Goal: Task Accomplishment & Management: Manage account settings

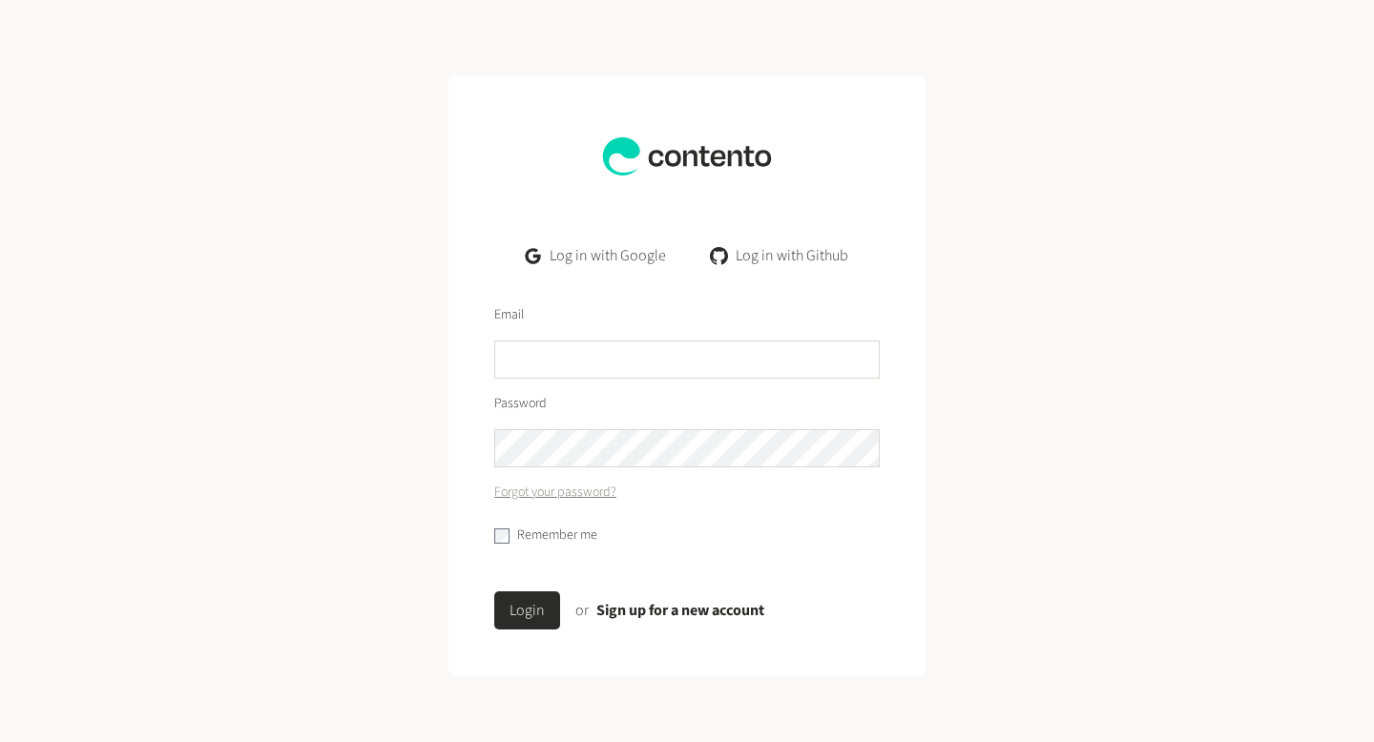
click at [570, 260] on link "Log in with Google" at bounding box center [595, 256] width 171 height 38
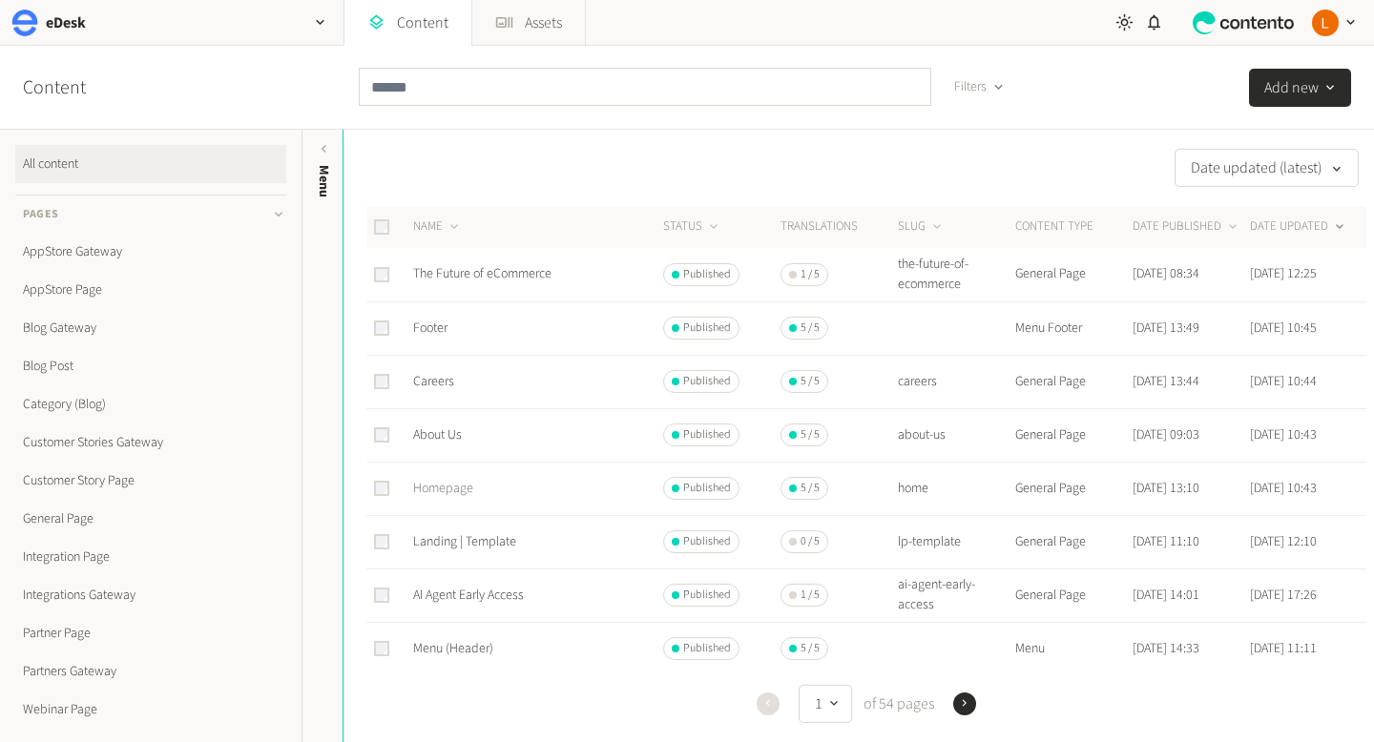
click at [449, 490] on link "Homepage" at bounding box center [443, 488] width 60 height 19
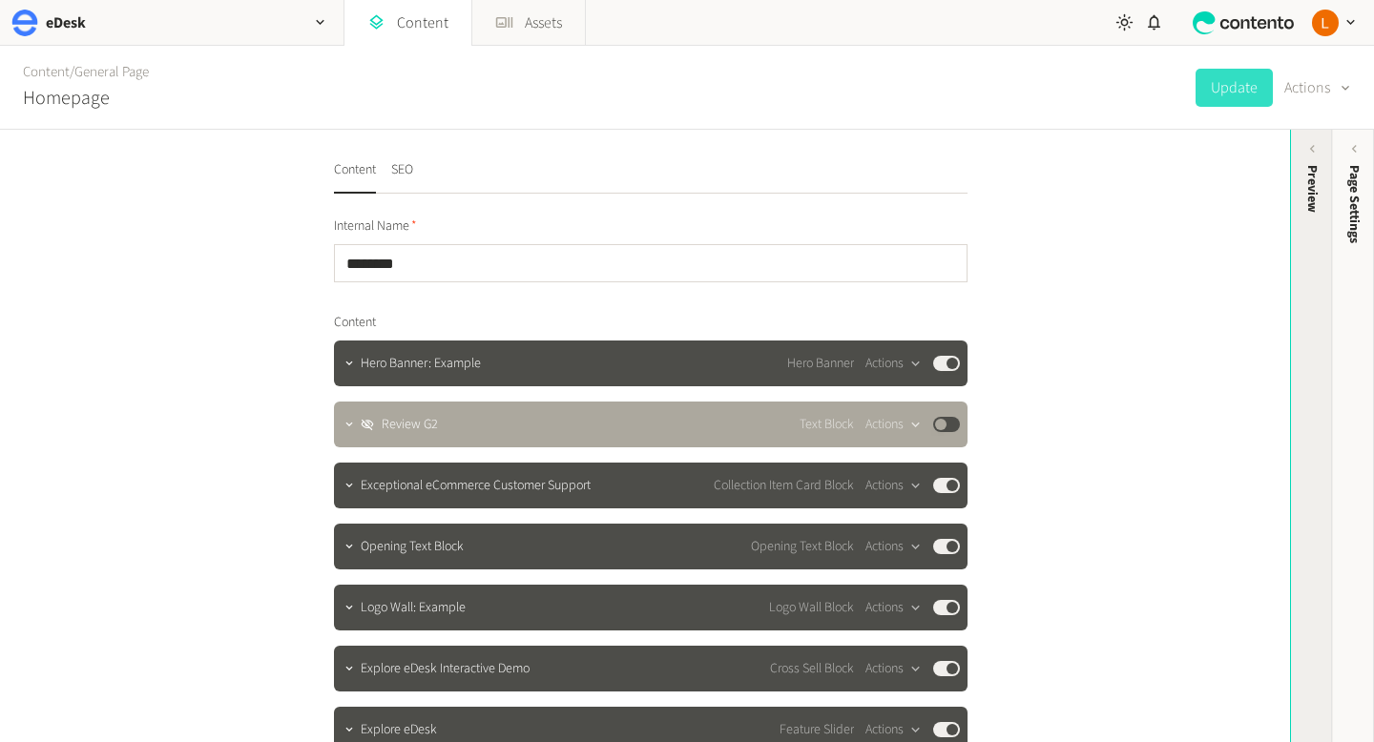
click at [1317, 157] on div "Preview" at bounding box center [1312, 312] width 42 height 343
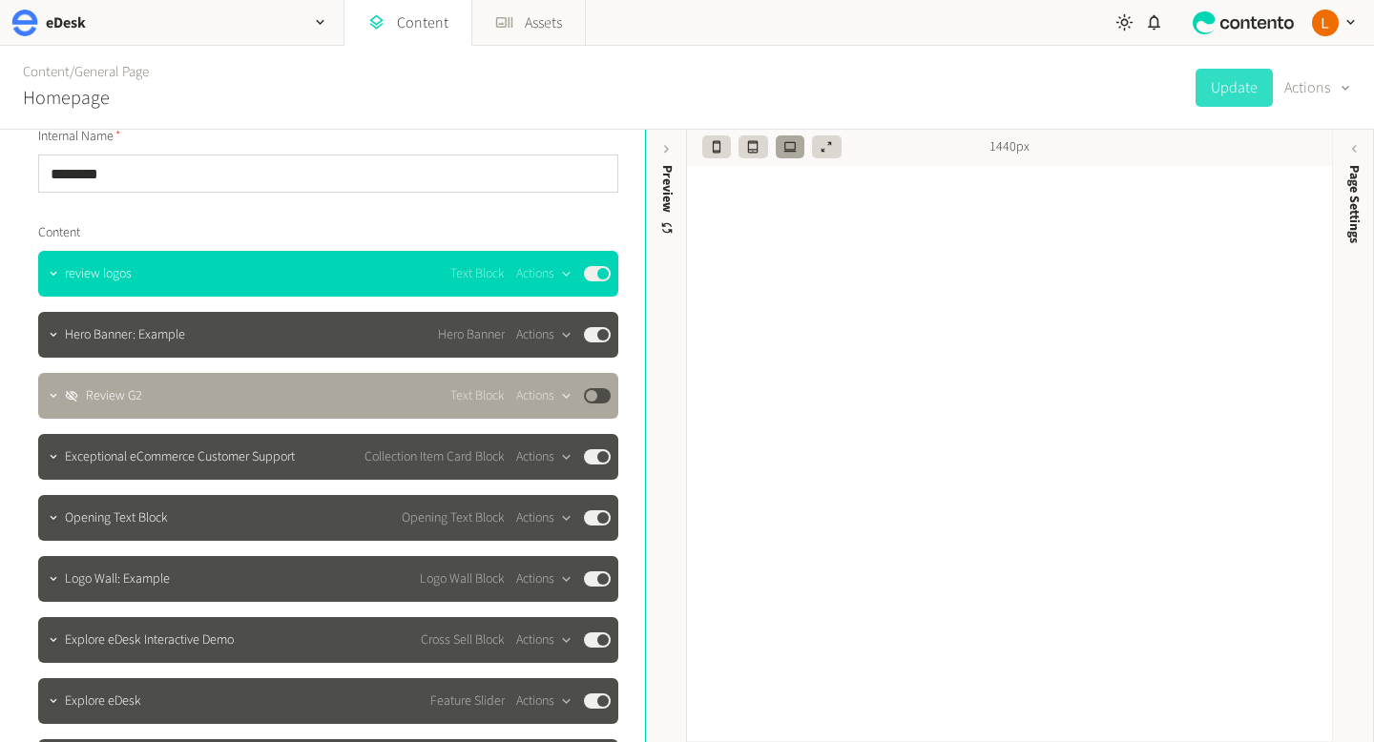
scroll to position [67, 0]
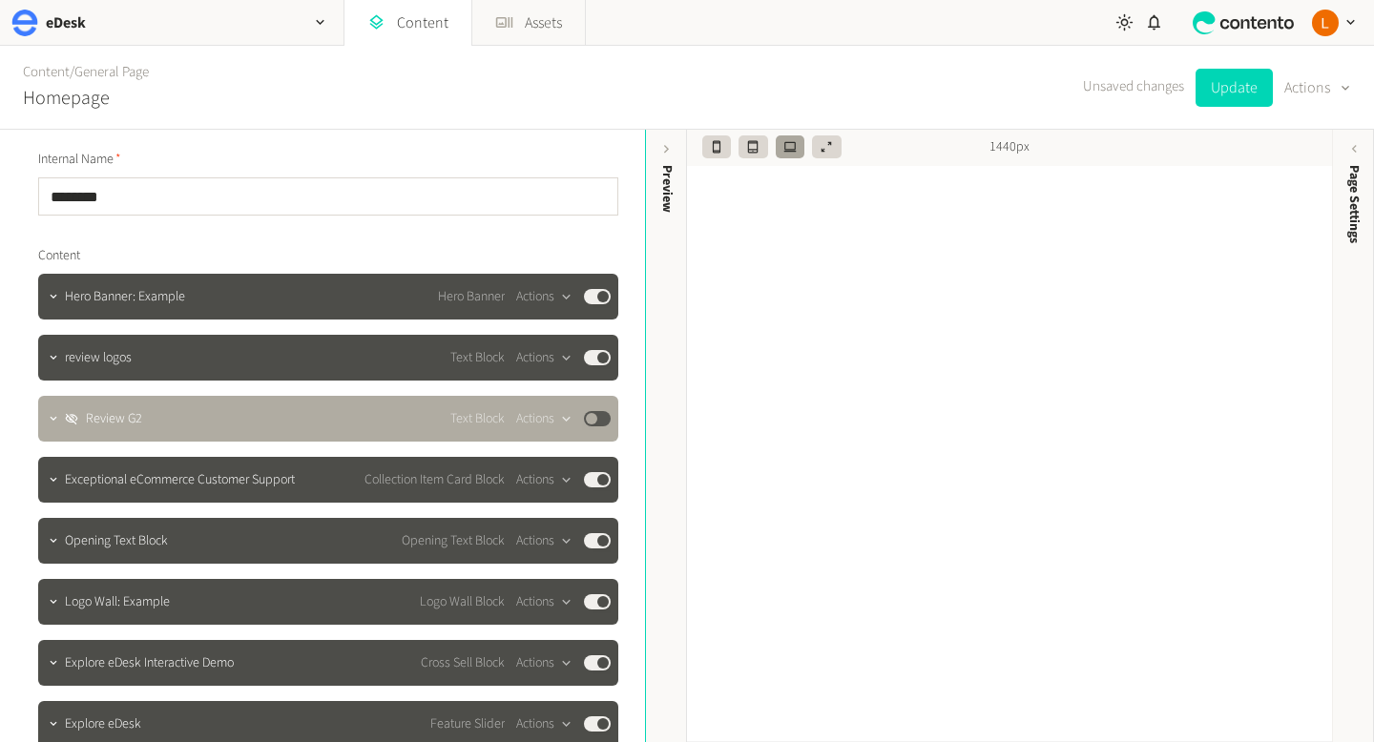
click at [590, 419] on button "Published" at bounding box center [597, 418] width 27 height 15
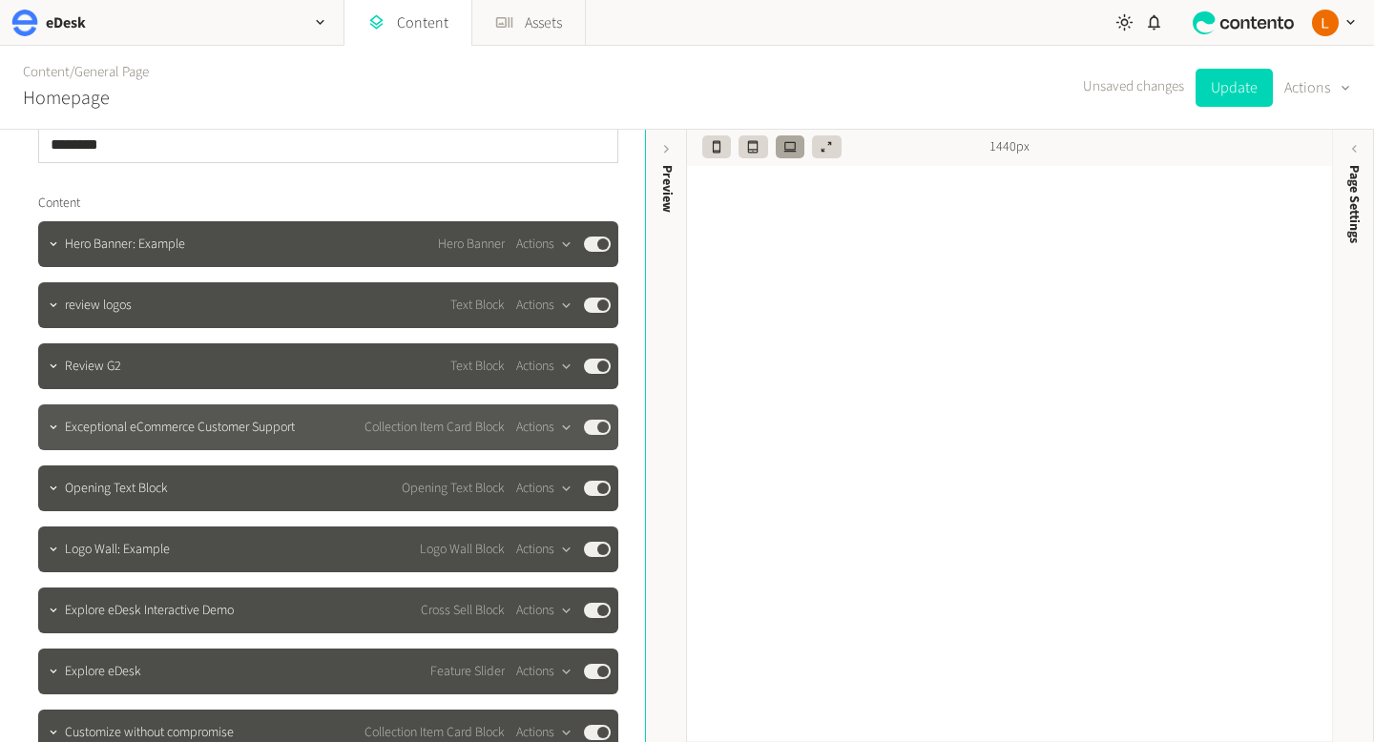
scroll to position [116, 0]
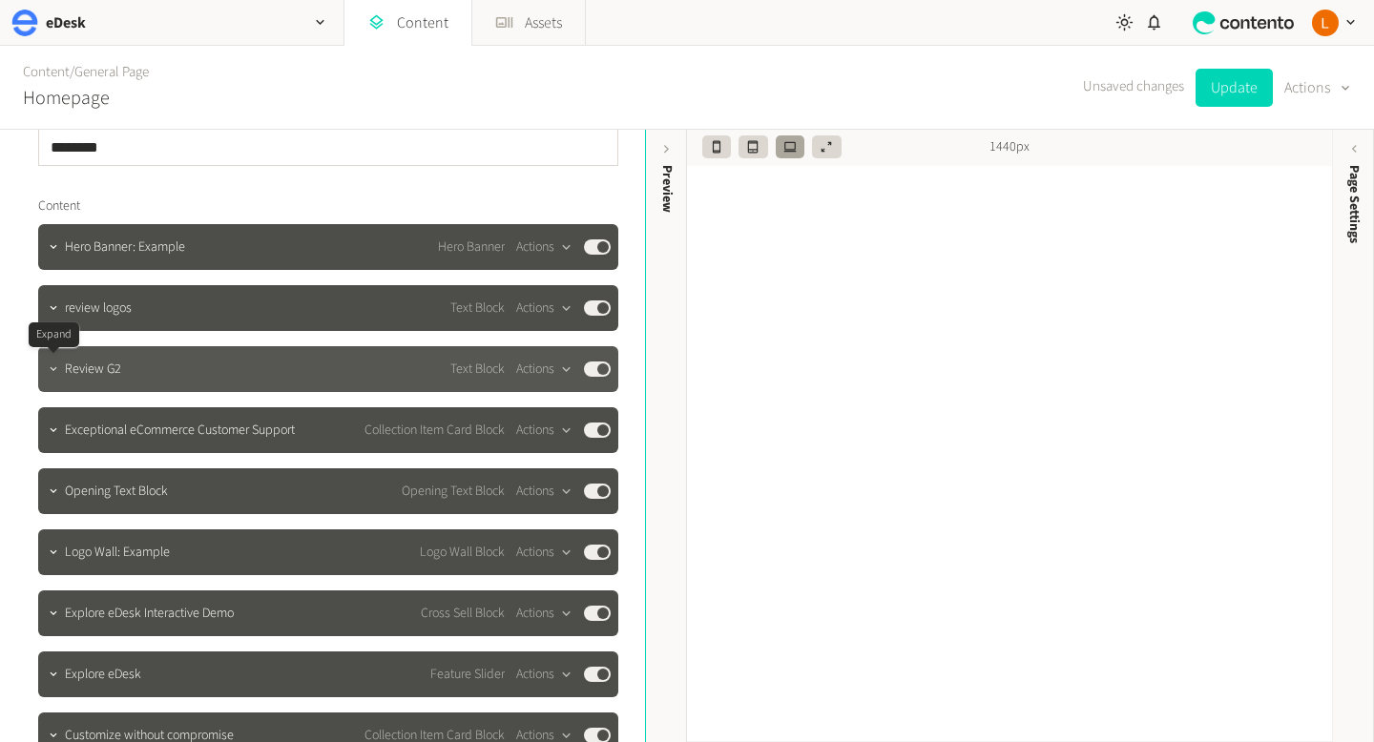
click at [53, 375] on icon "button" at bounding box center [53, 368] width 13 height 13
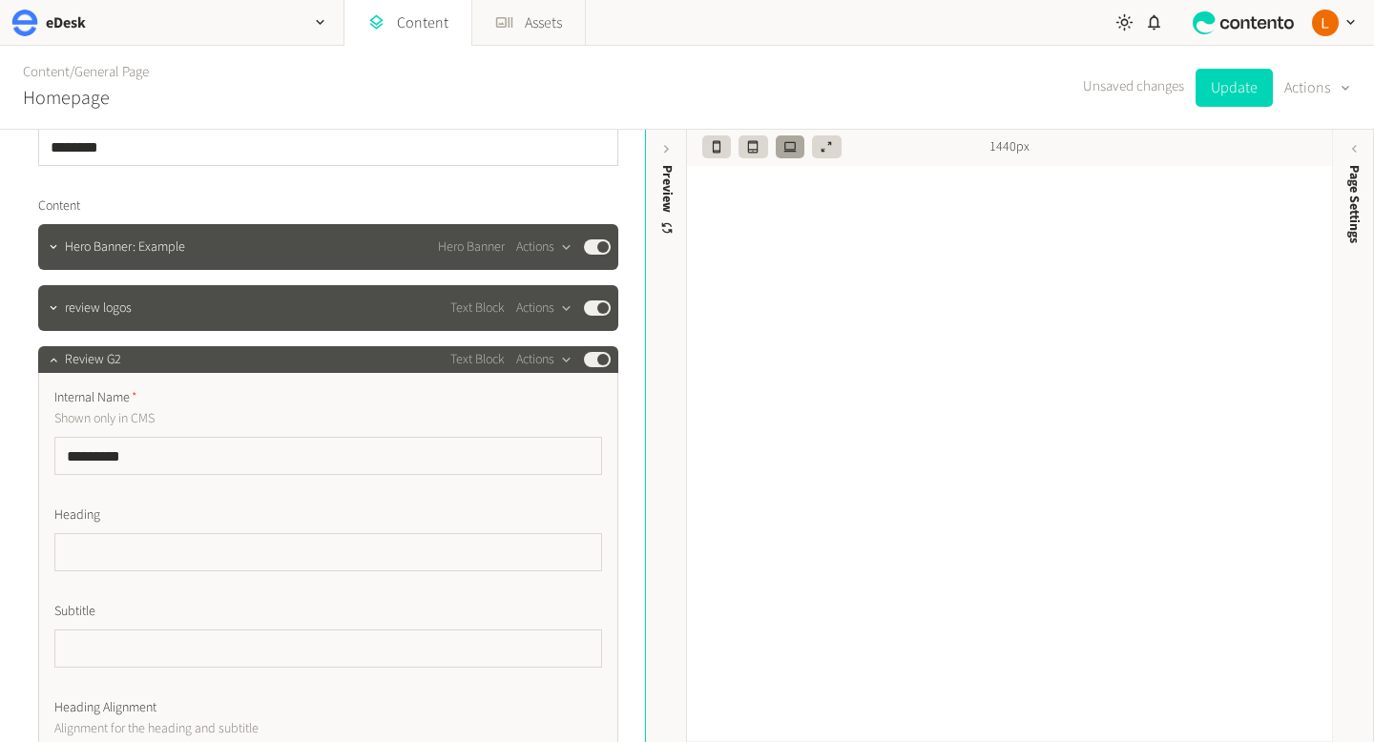
scroll to position [142, 0]
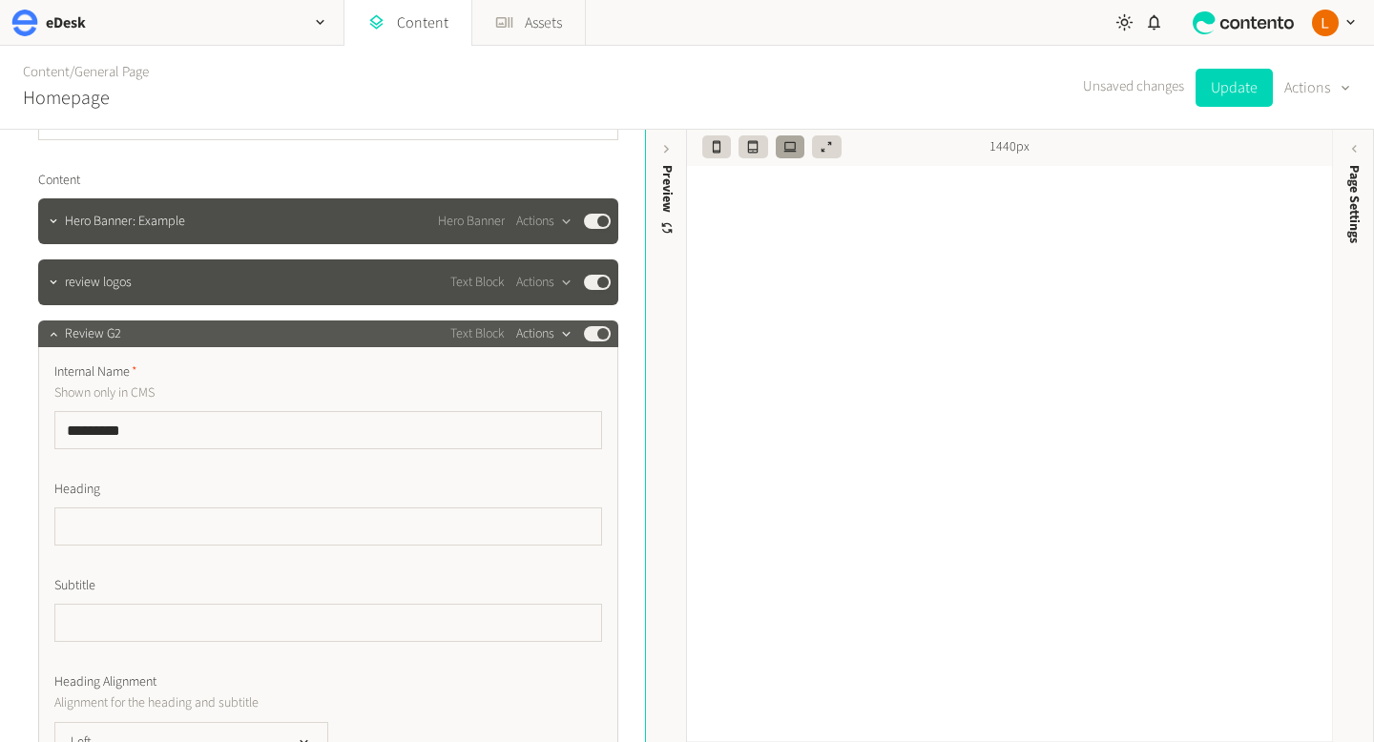
click at [567, 331] on icon "button" at bounding box center [566, 334] width 16 height 16
click at [55, 337] on icon "button" at bounding box center [53, 333] width 13 height 13
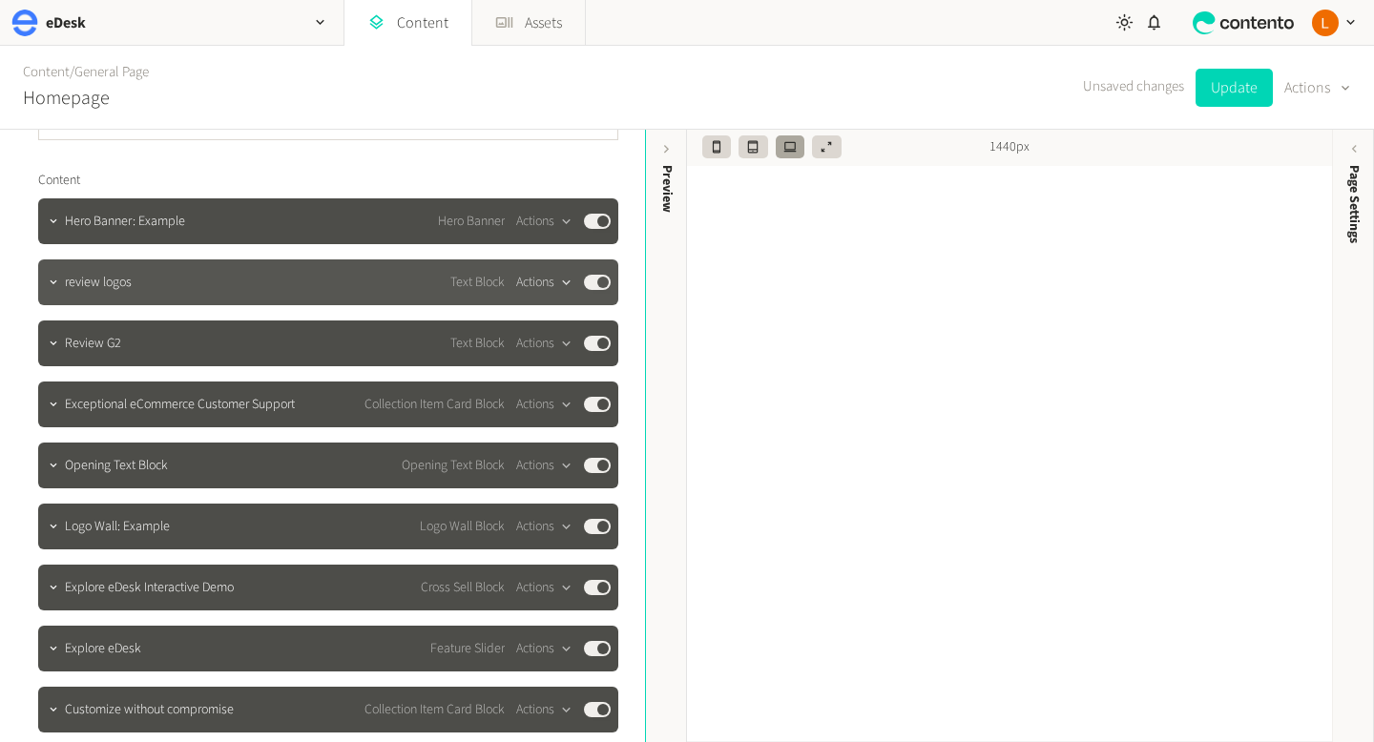
click at [563, 283] on icon "button" at bounding box center [566, 283] width 16 height 16
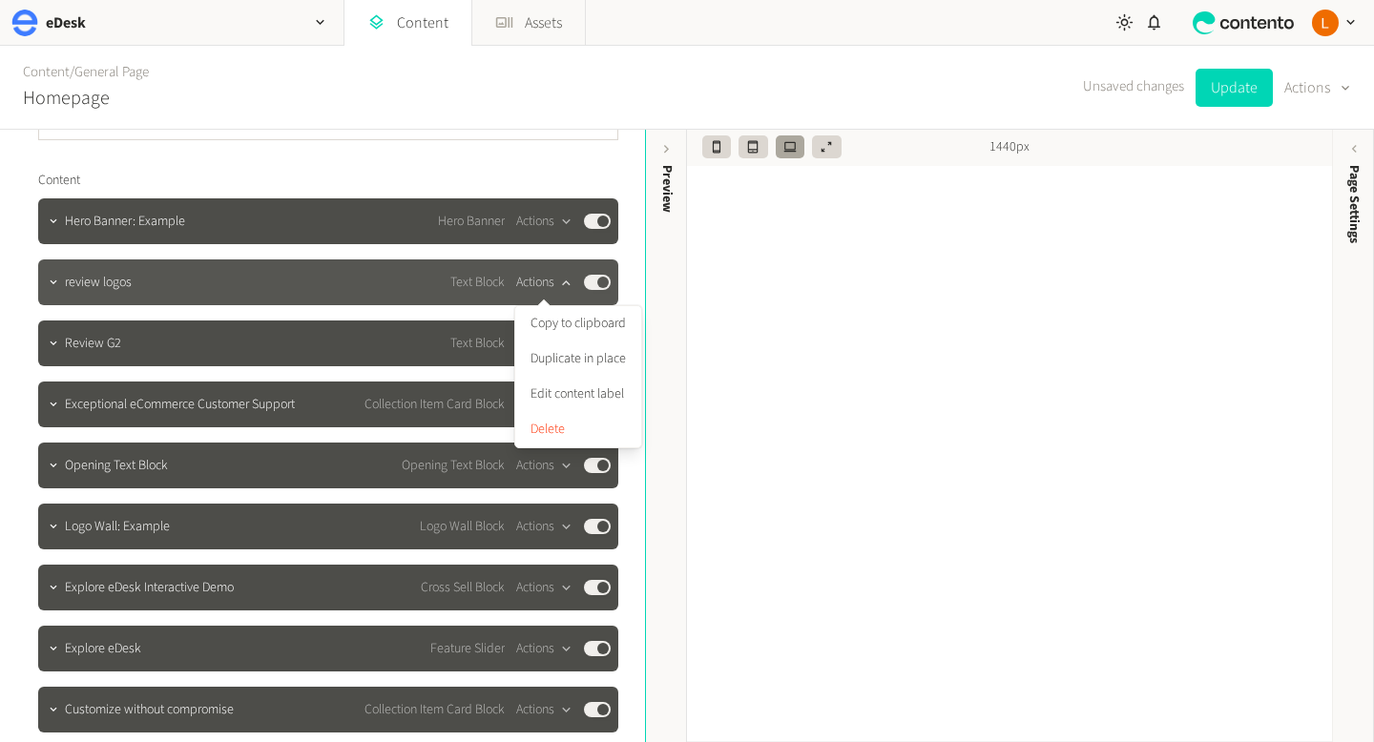
click at [563, 283] on icon "button" at bounding box center [566, 282] width 8 height 5
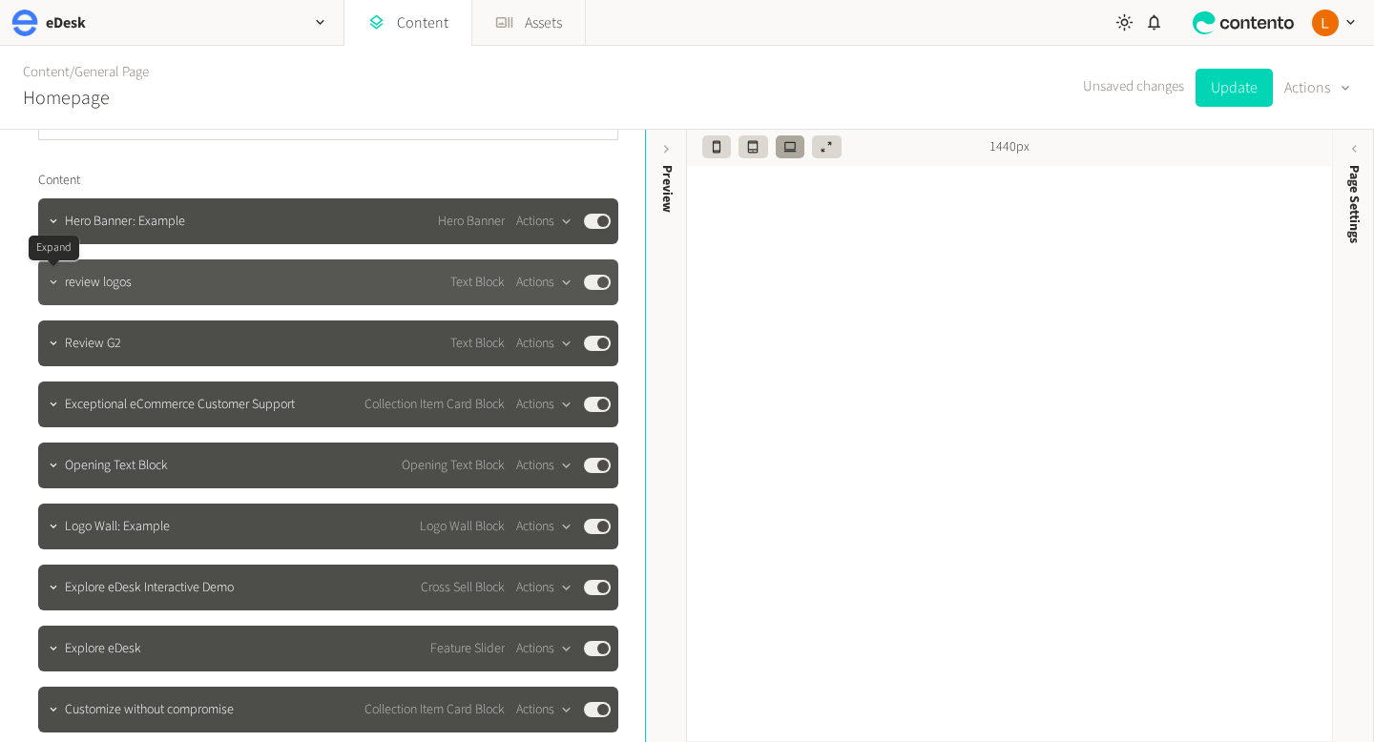
click at [53, 286] on icon "button" at bounding box center [53, 282] width 13 height 13
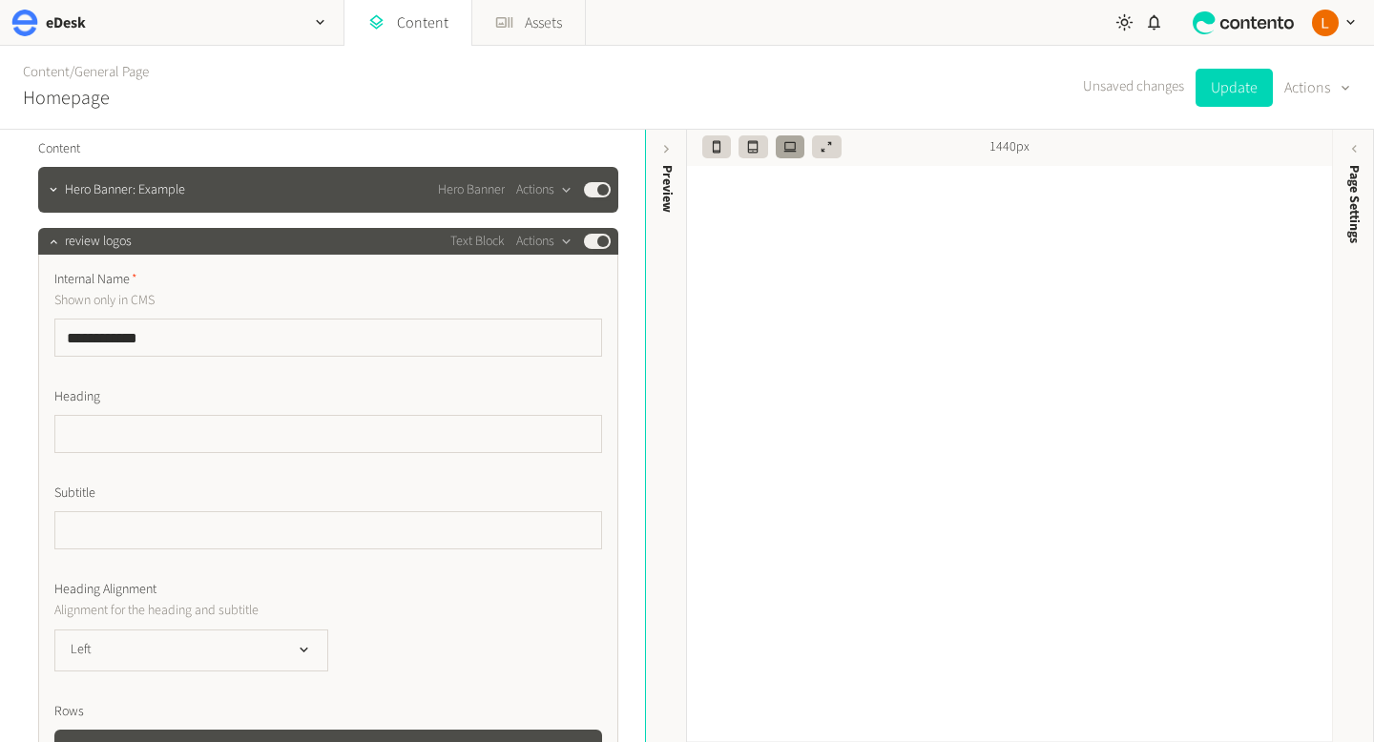
scroll to position [166, 0]
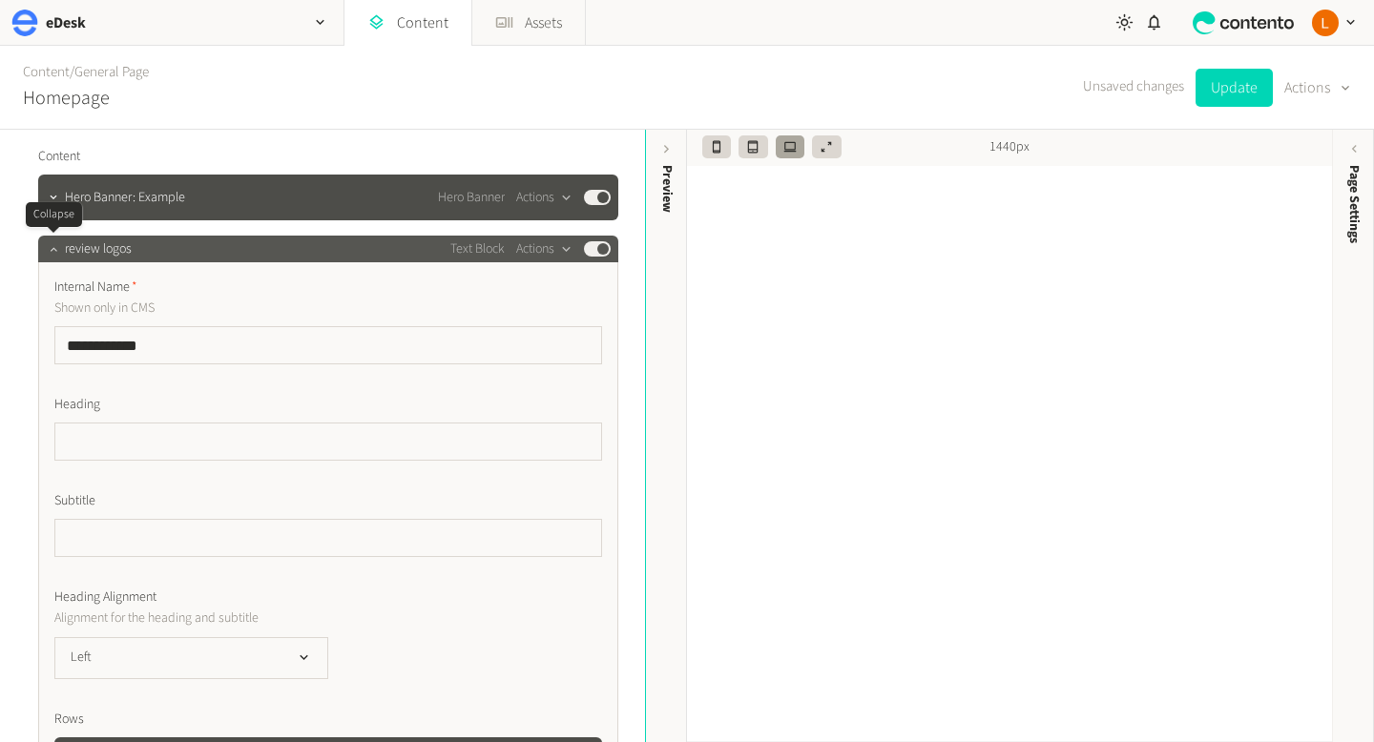
click at [53, 254] on icon "button" at bounding box center [53, 248] width 13 height 13
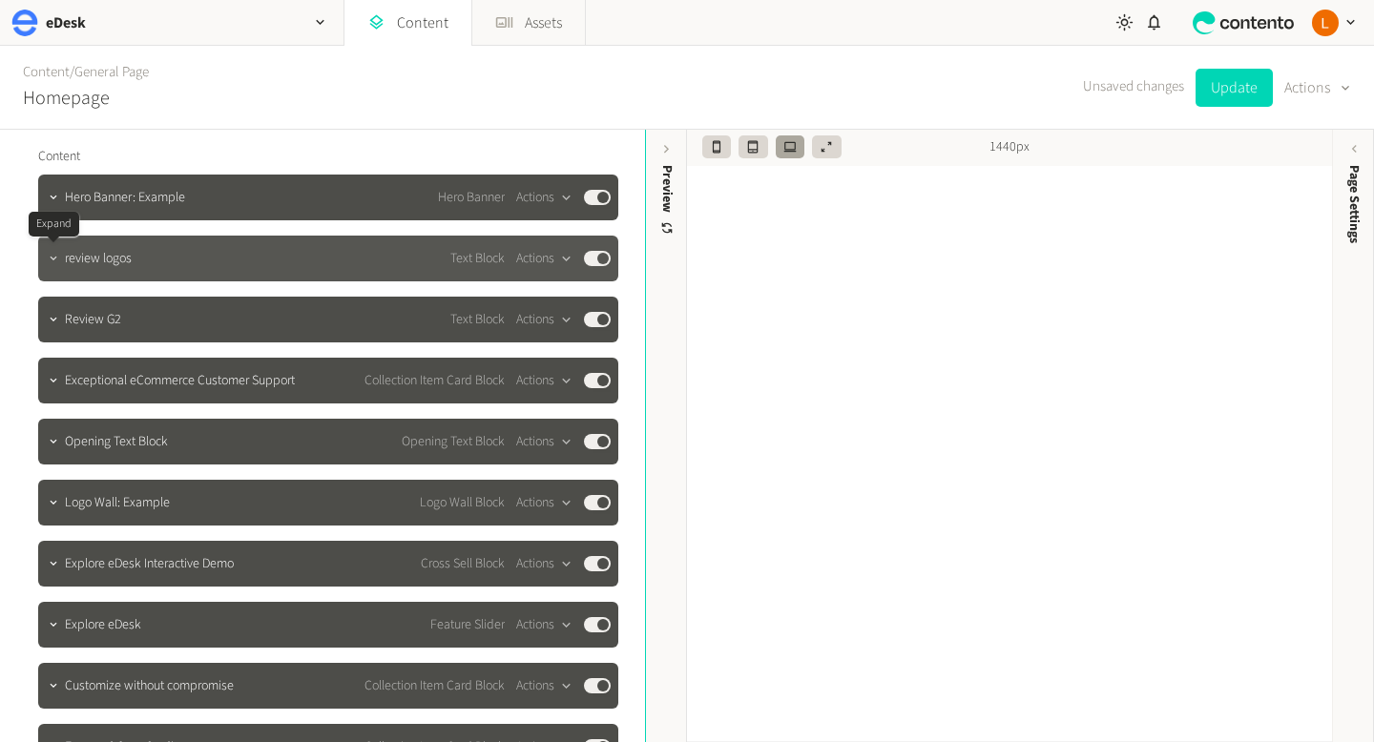
click at [54, 259] on icon "button" at bounding box center [53, 258] width 13 height 13
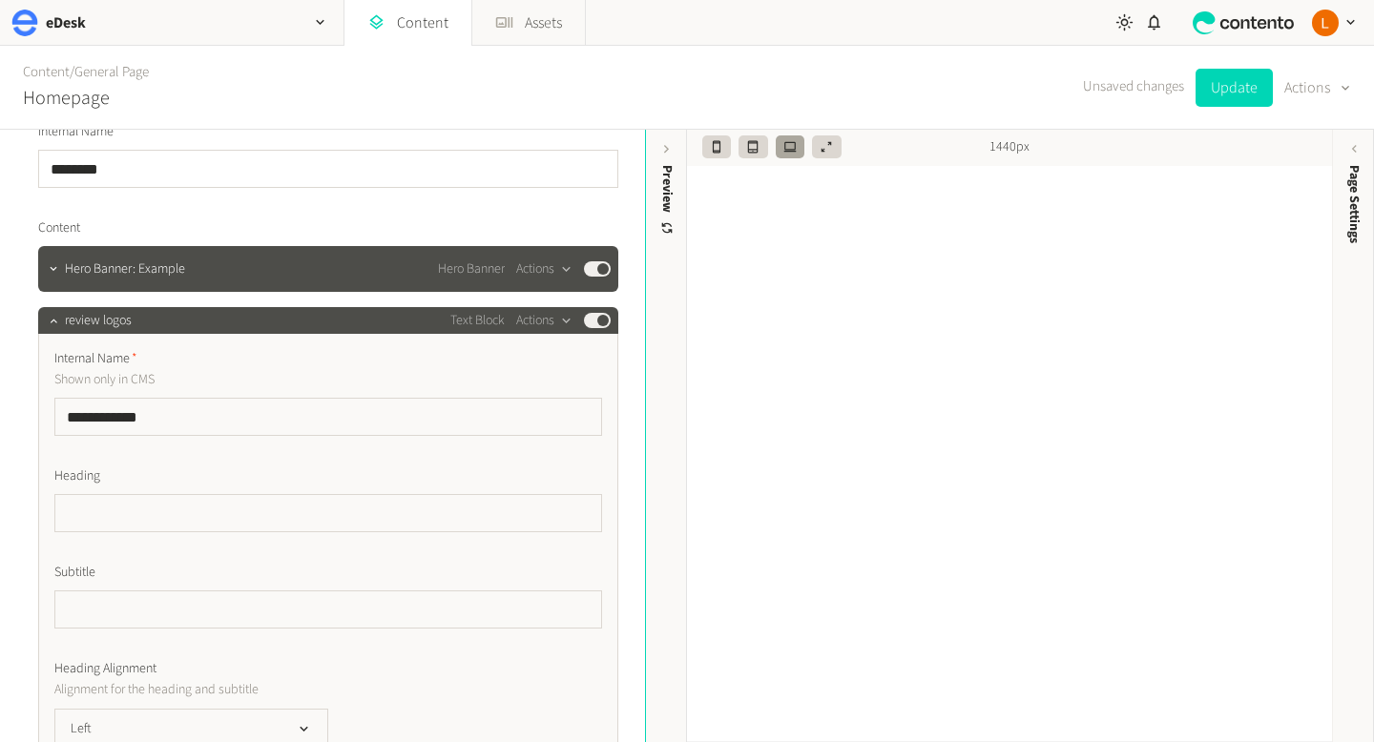
scroll to position [35, 0]
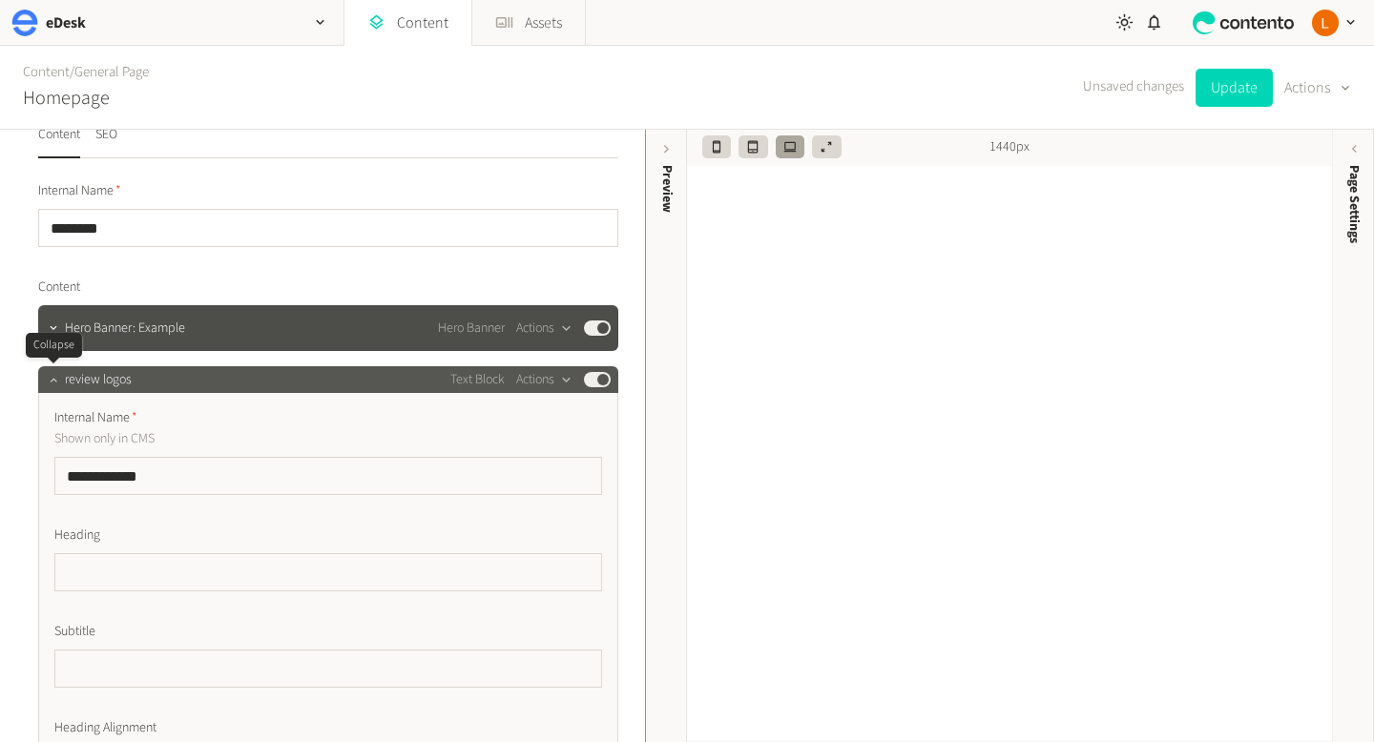
click at [55, 382] on icon "button" at bounding box center [53, 379] width 13 height 13
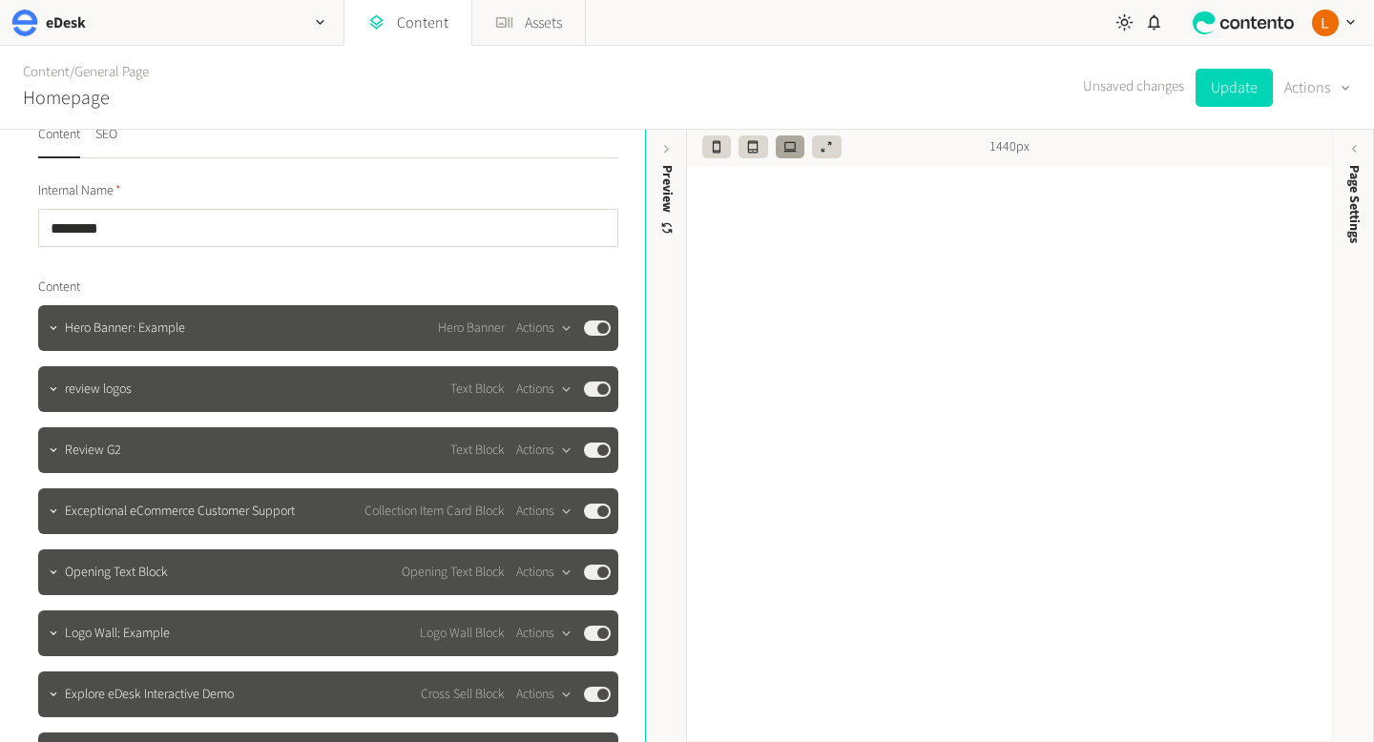
scroll to position [125, 0]
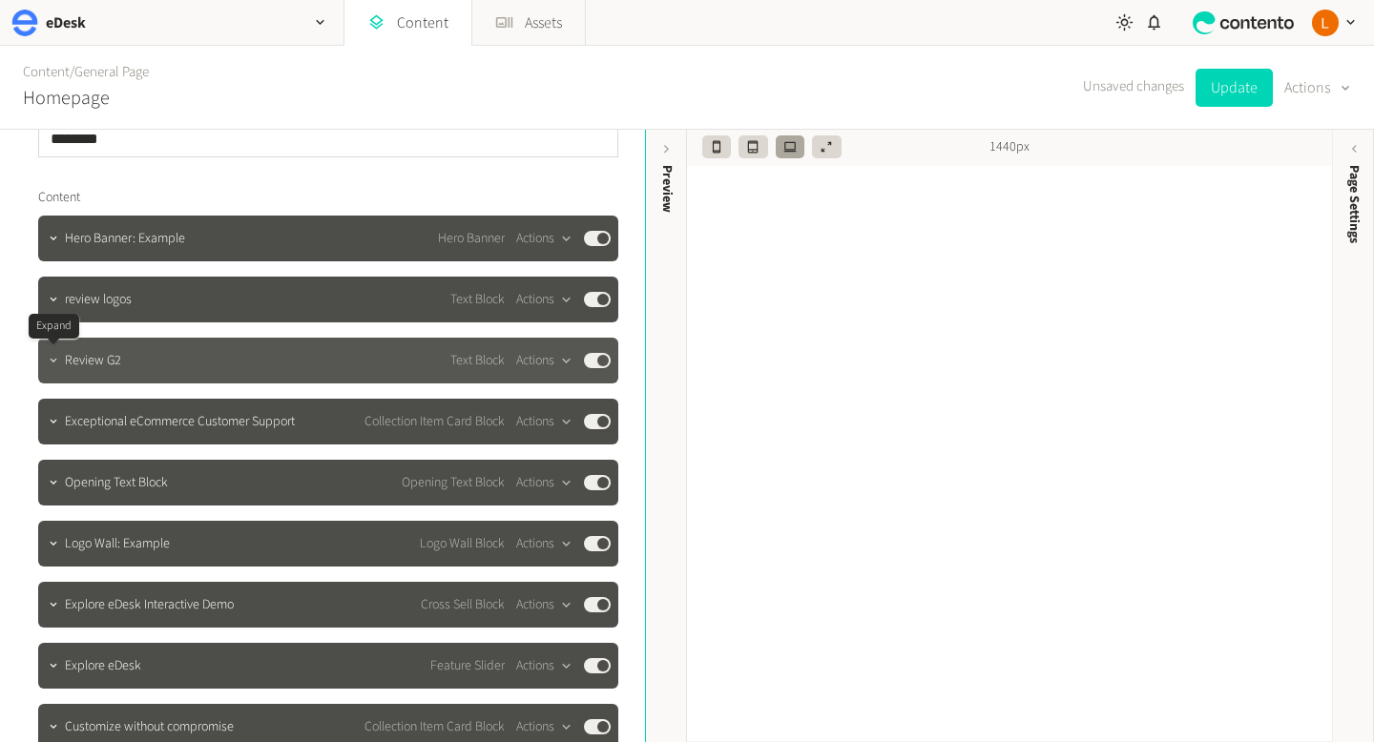
click at [54, 359] on icon "button" at bounding box center [53, 360] width 13 height 13
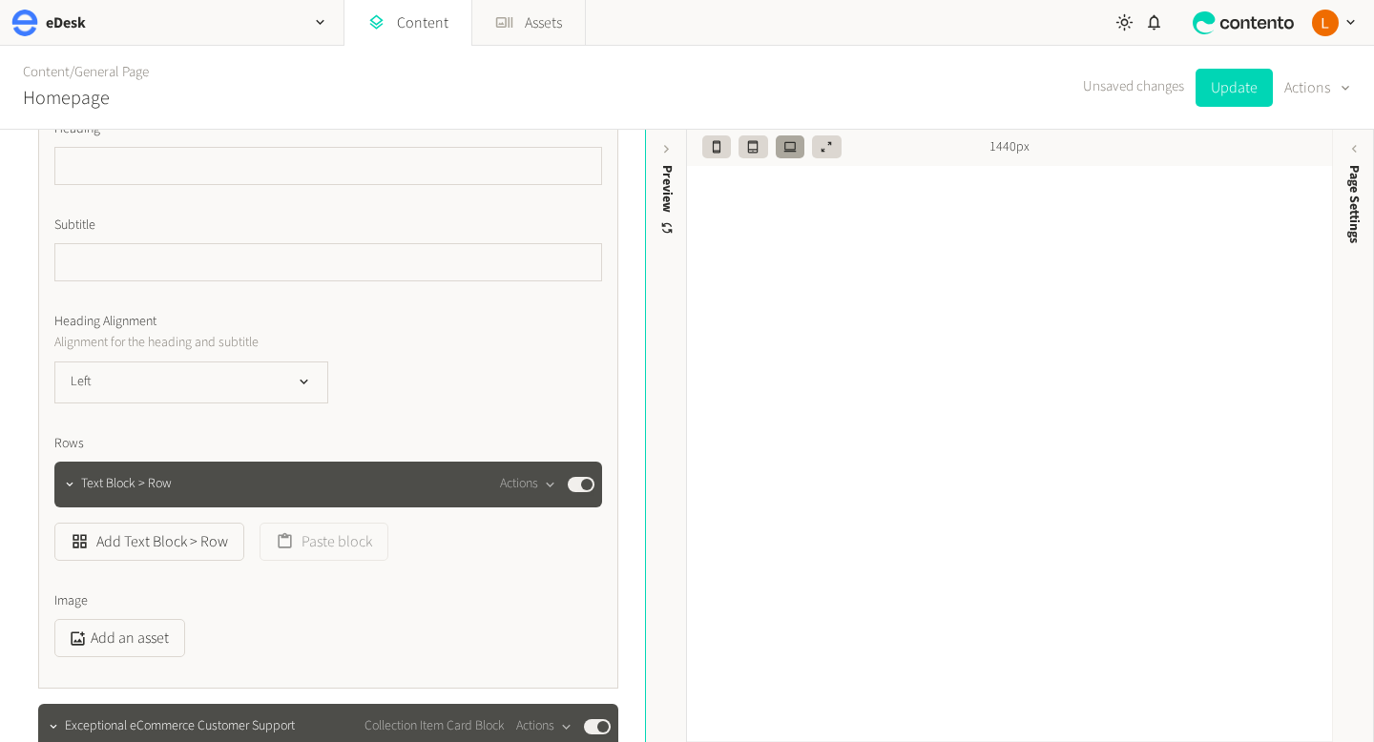
scroll to position [505, 0]
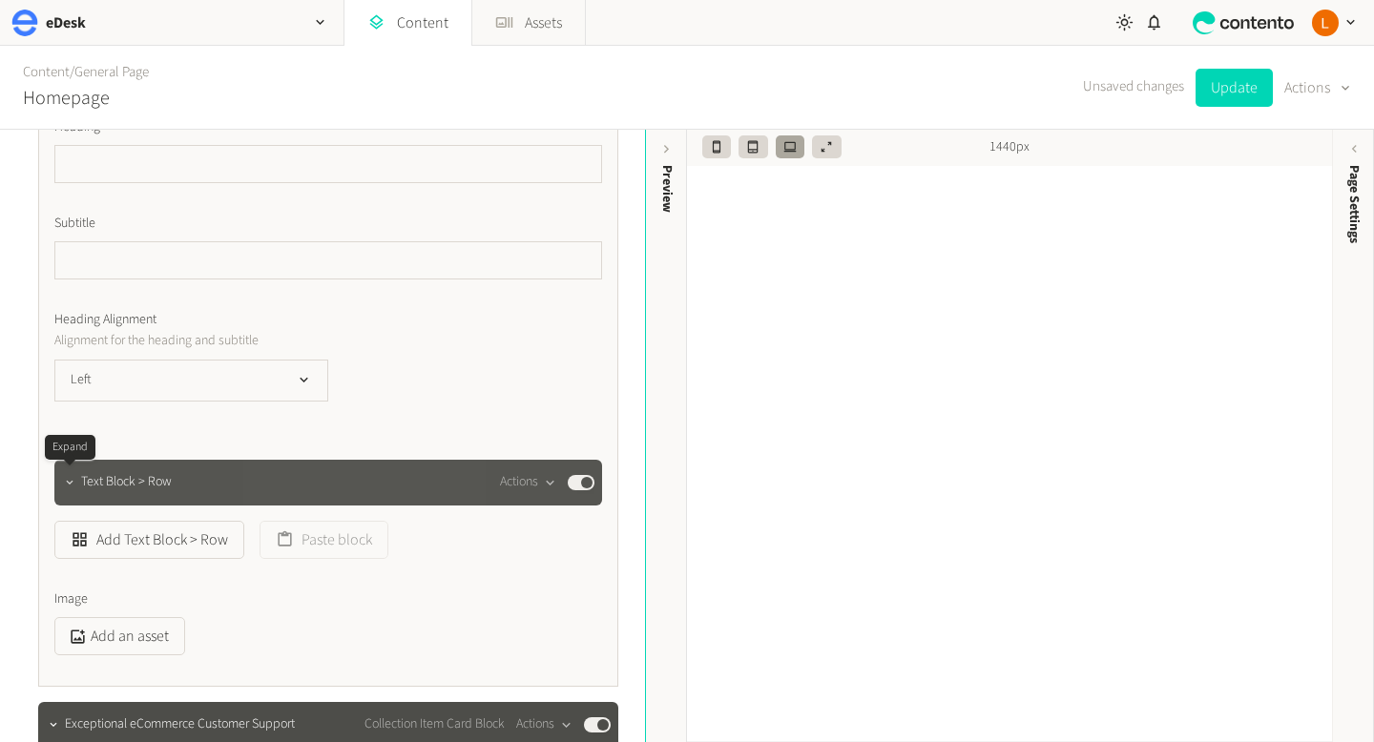
click at [72, 487] on icon "button" at bounding box center [69, 482] width 13 height 13
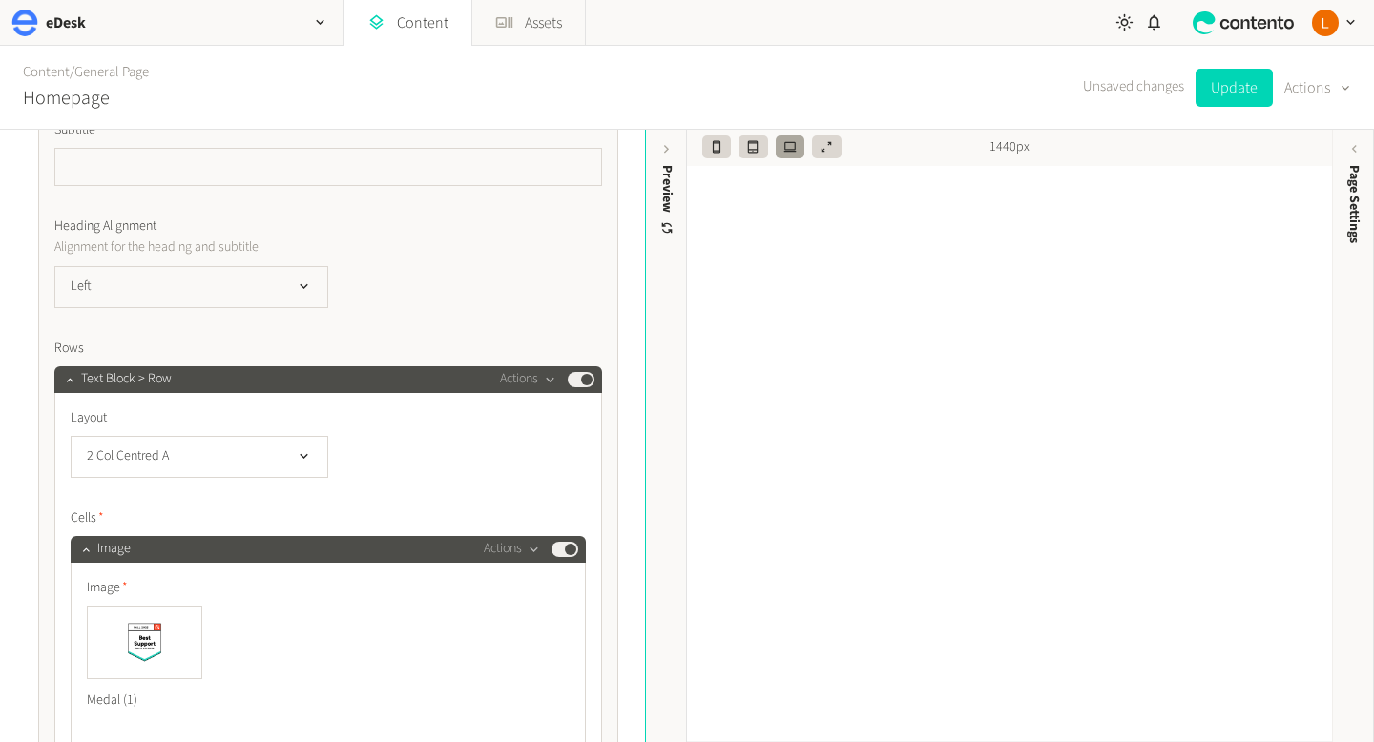
scroll to position [599, 0]
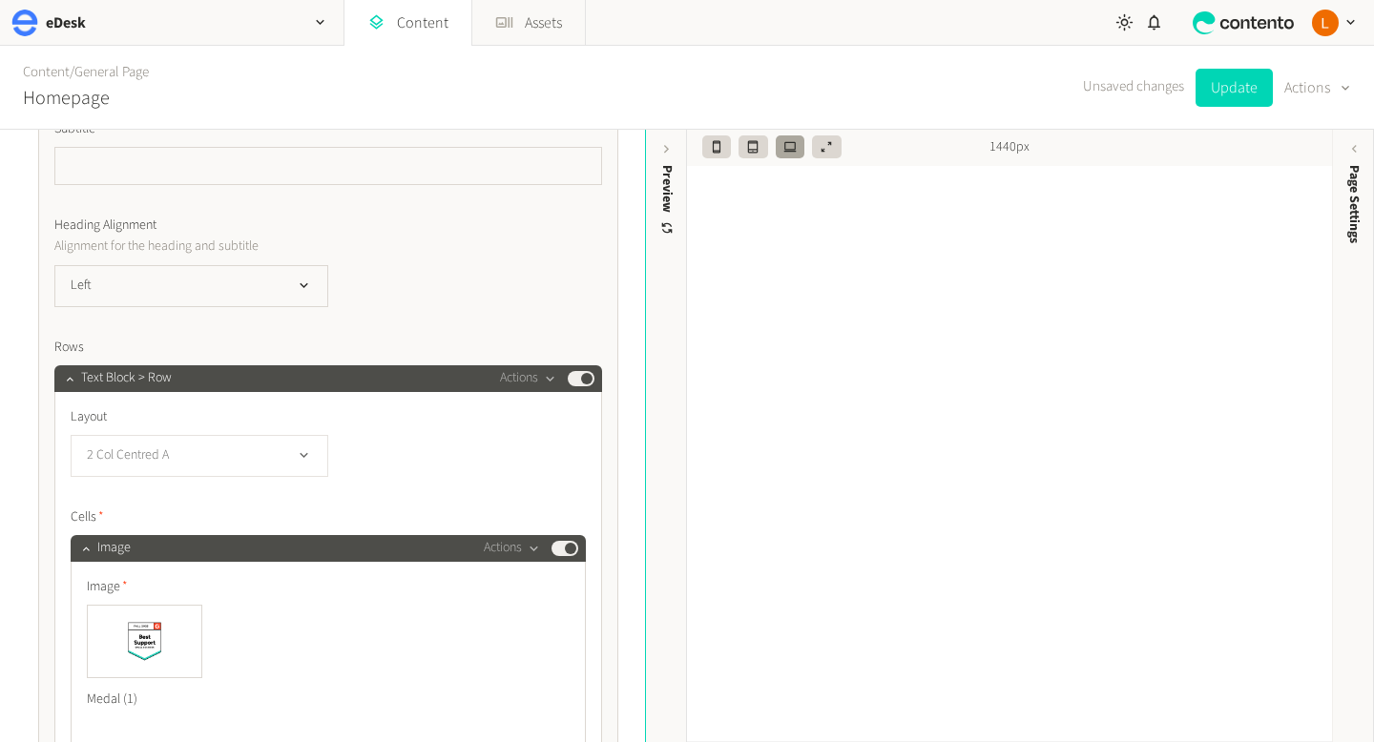
click at [294, 452] on button "2 Col Centred A" at bounding box center [200, 456] width 258 height 42
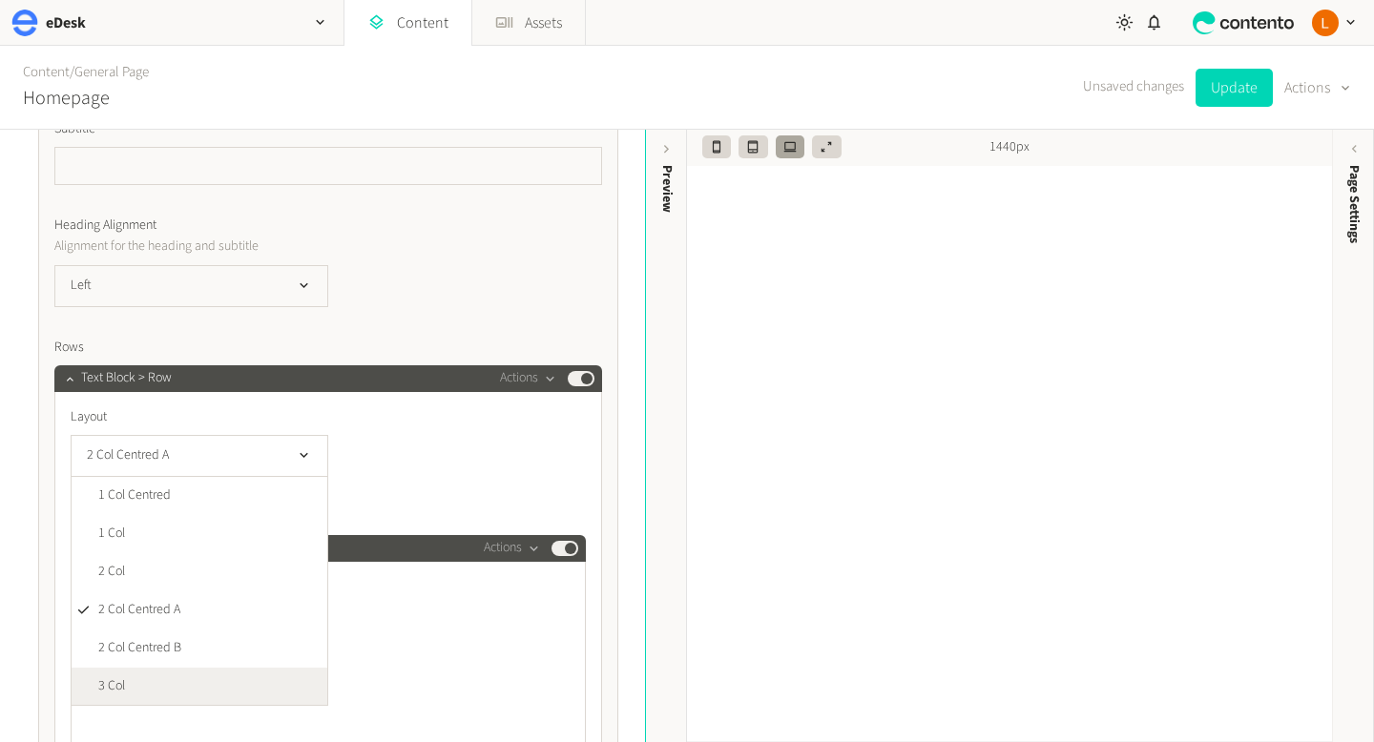
scroll to position [1, 0]
click at [258, 677] on li "3 Col" at bounding box center [200, 686] width 256 height 38
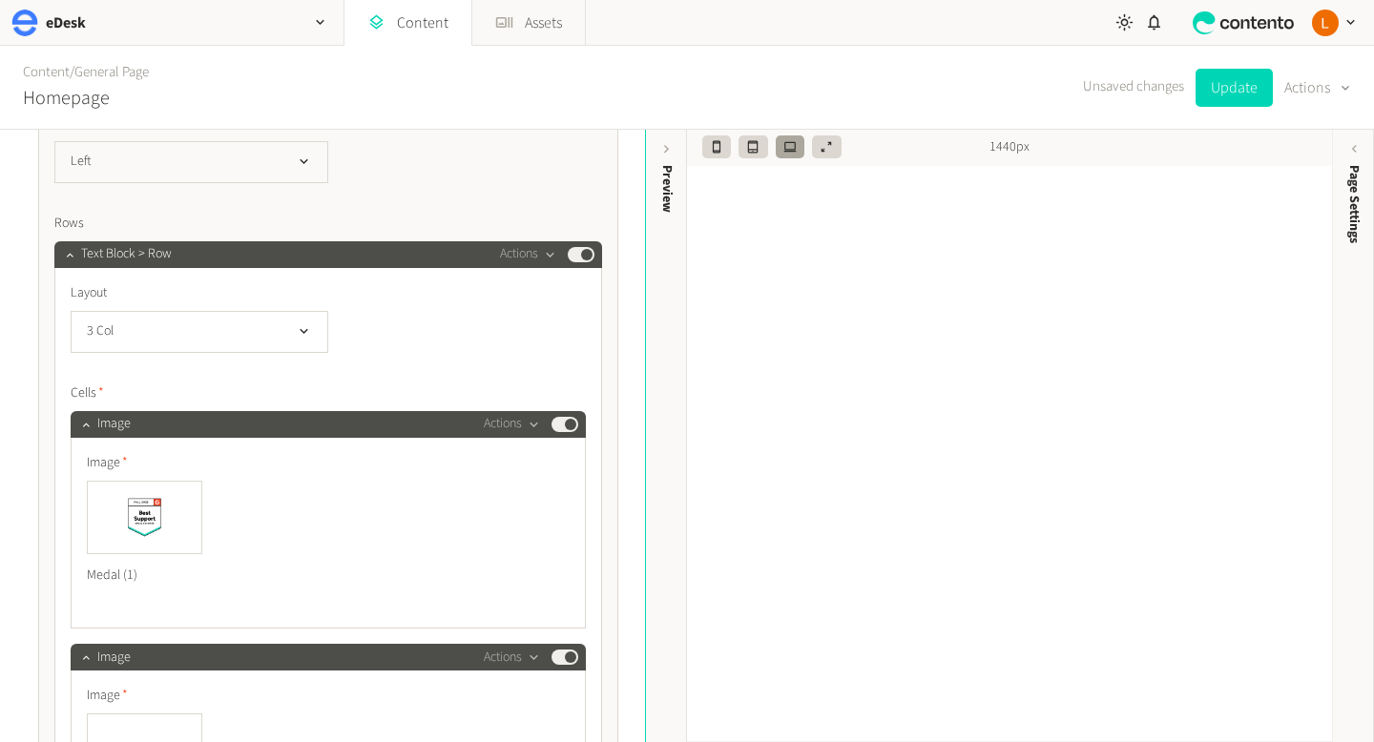
scroll to position [713, 0]
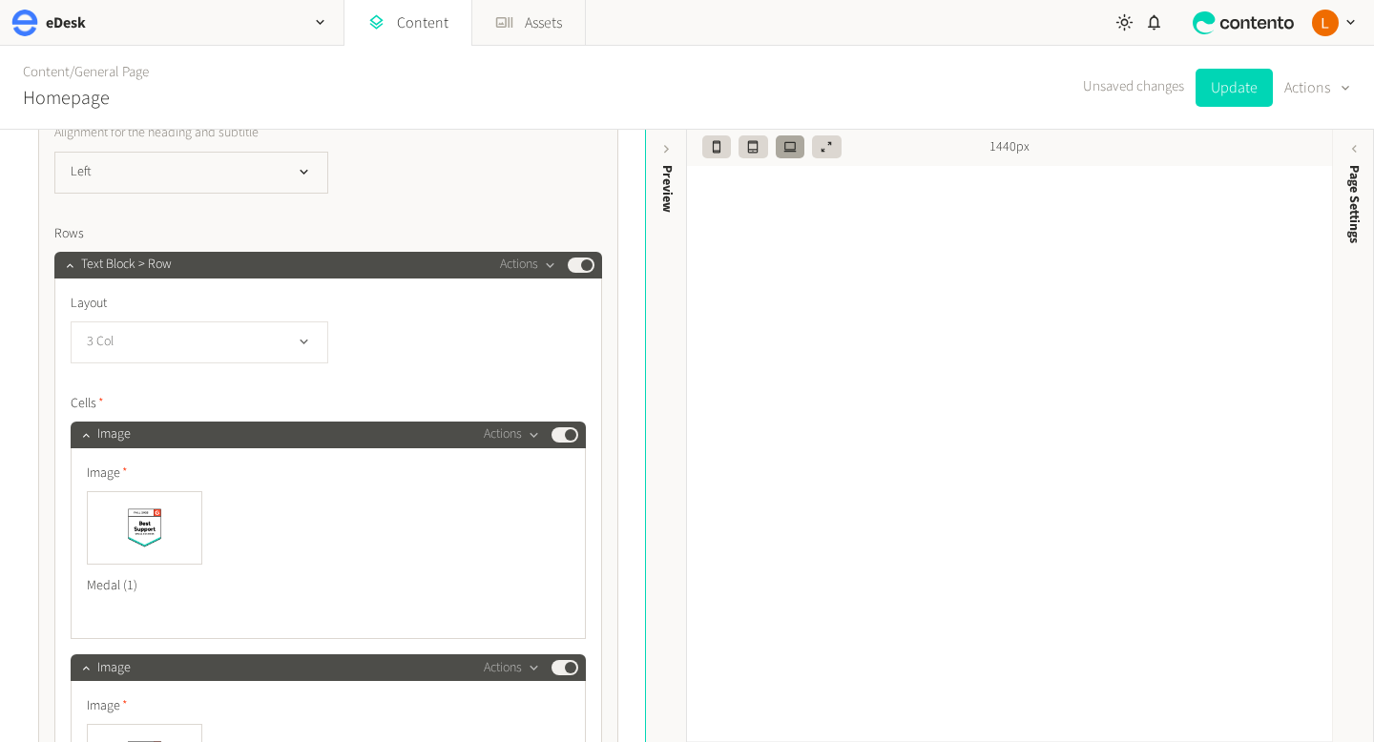
click at [303, 344] on icon "button" at bounding box center [304, 342] width 16 height 16
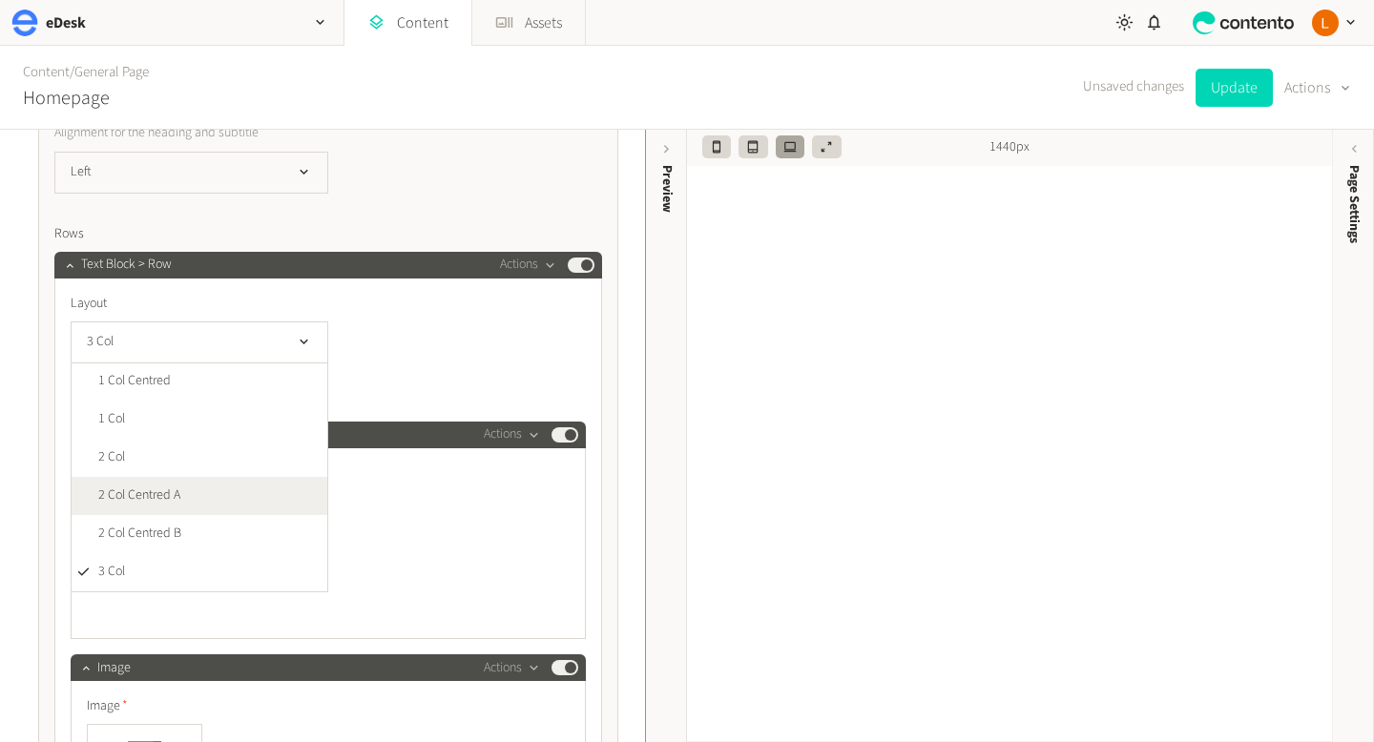
scroll to position [39, 0]
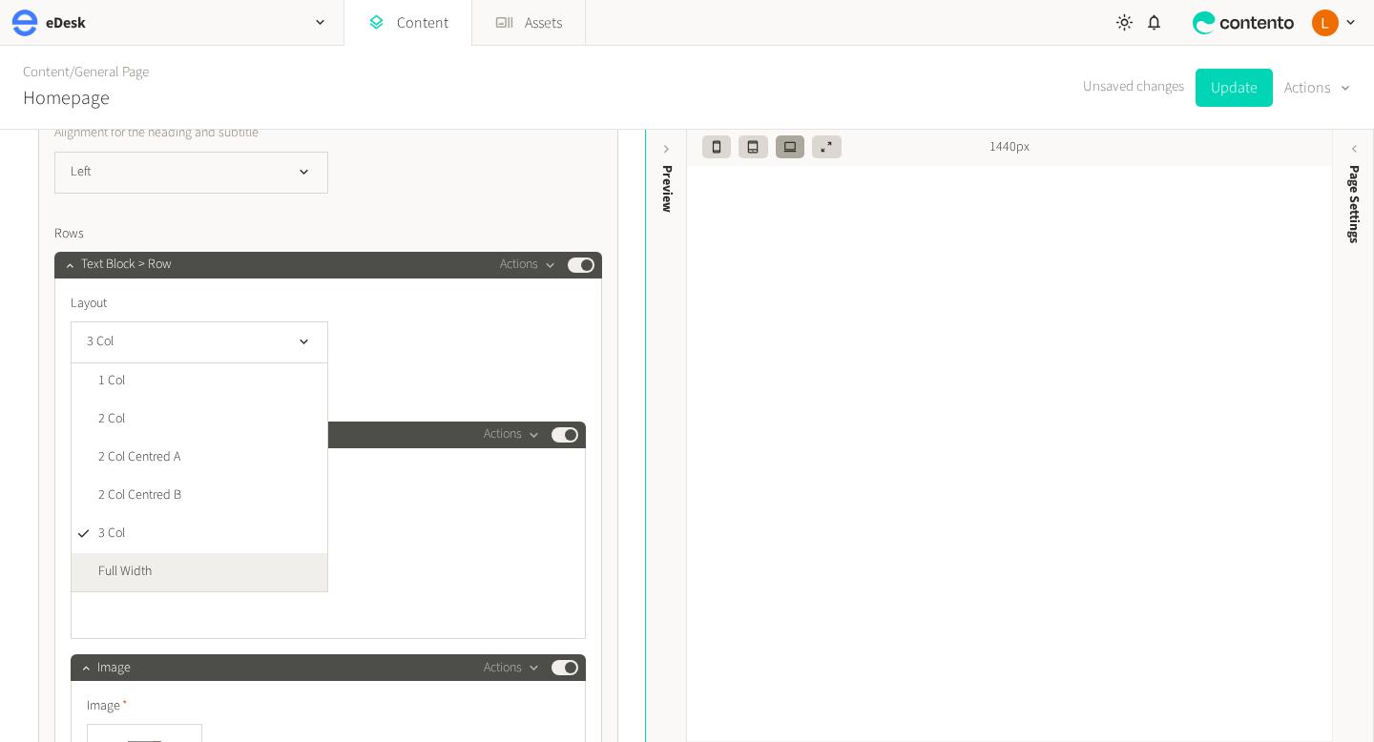
click at [272, 559] on li "Full Width" at bounding box center [200, 572] width 256 height 38
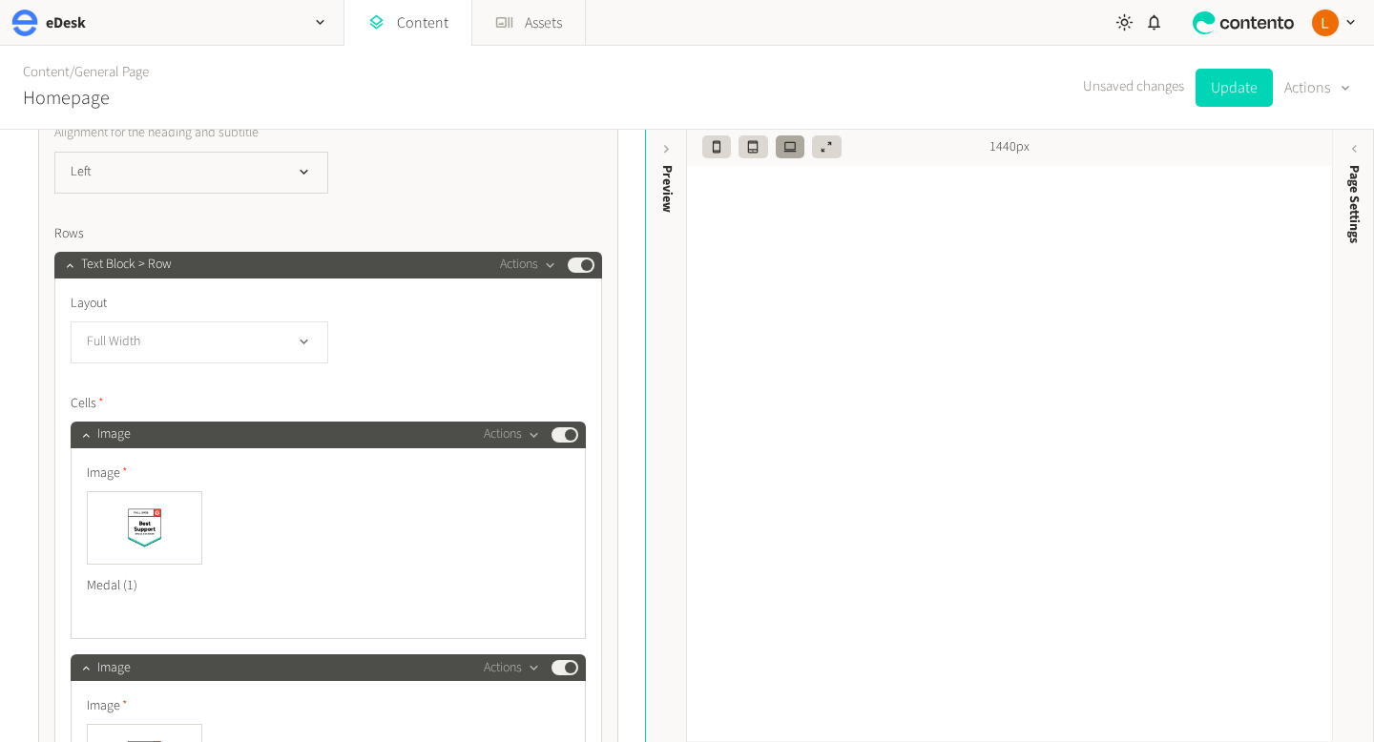
click at [297, 344] on icon "button" at bounding box center [304, 342] width 16 height 16
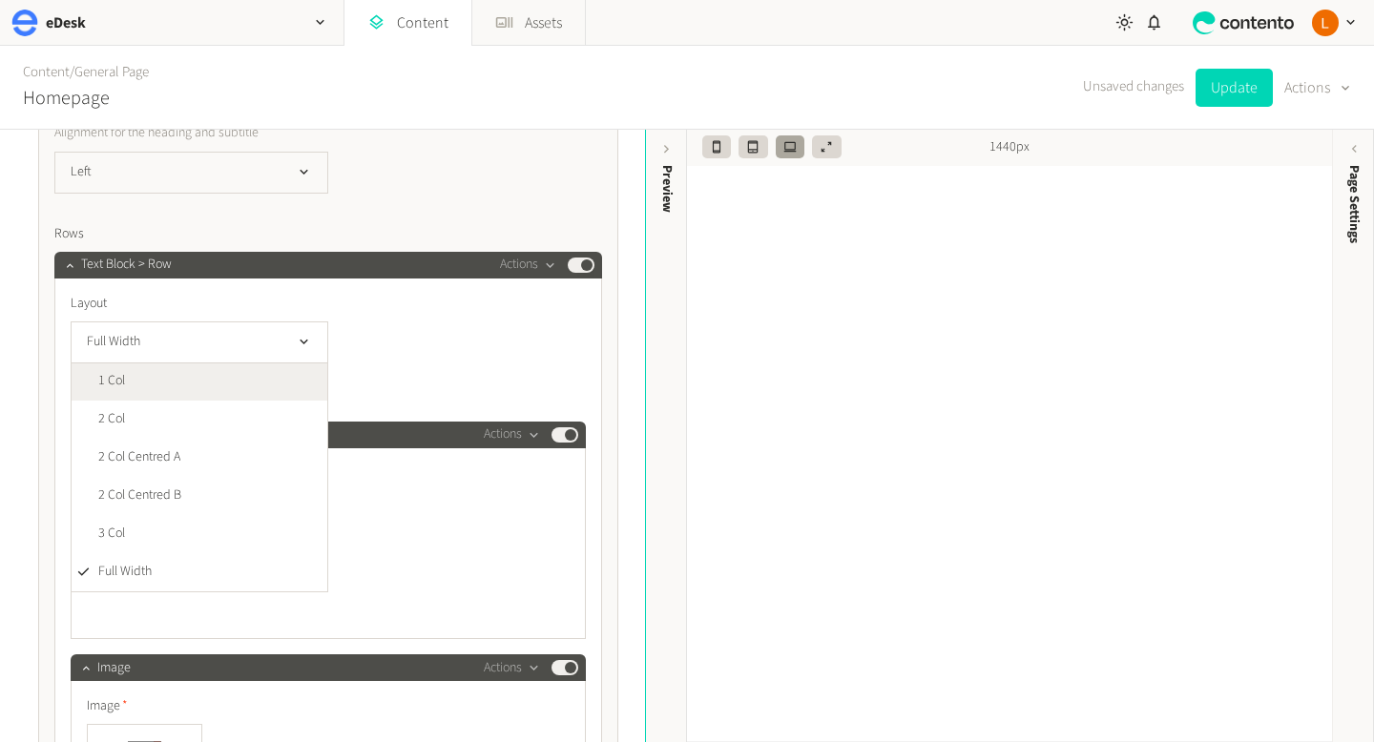
click at [284, 382] on li "1 Col" at bounding box center [200, 381] width 256 height 38
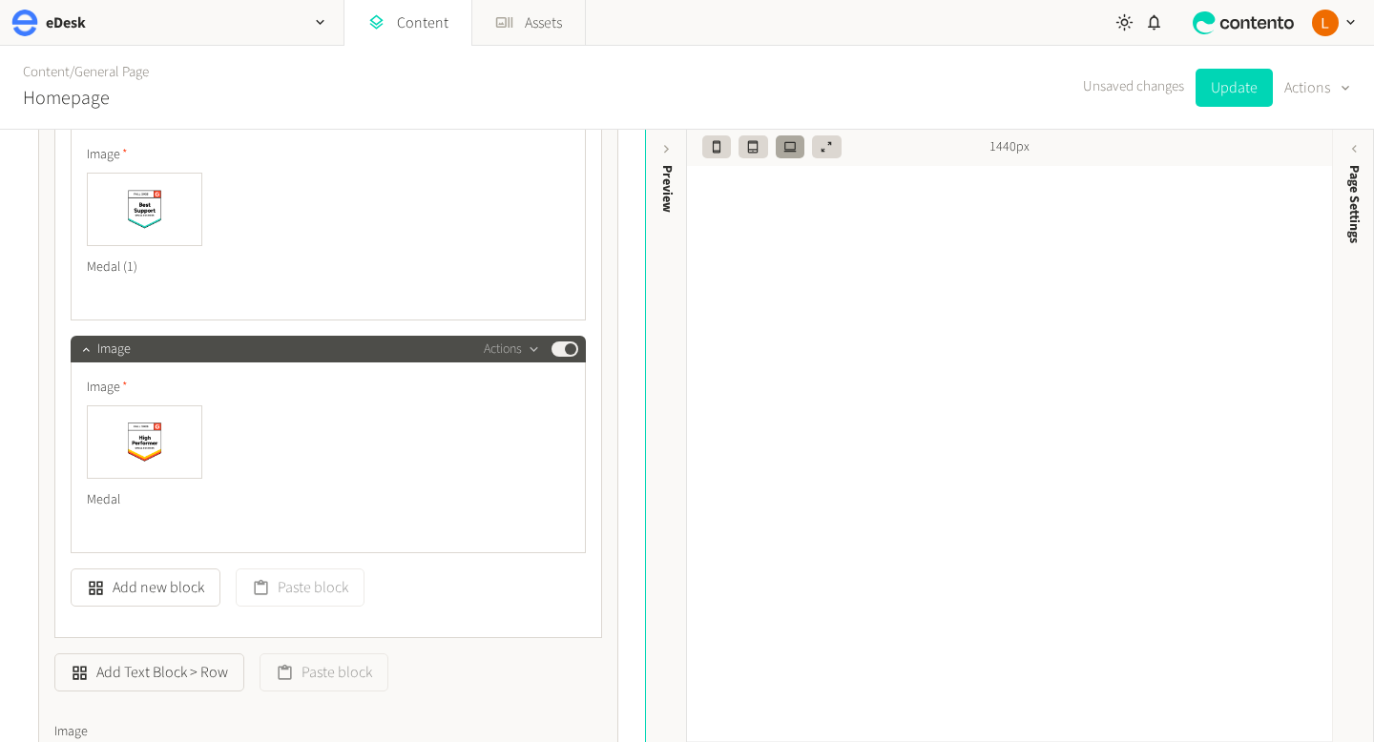
scroll to position [708, 0]
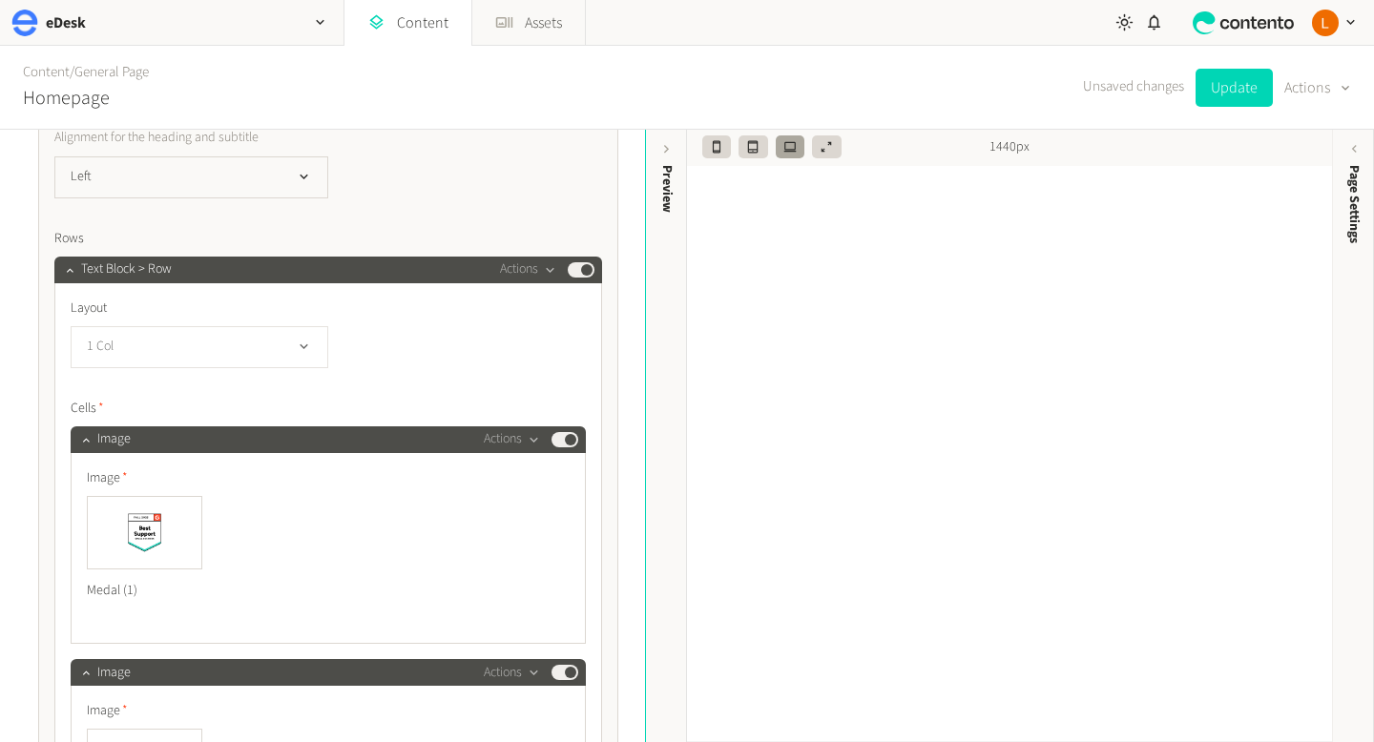
click at [303, 341] on icon "button" at bounding box center [304, 347] width 16 height 16
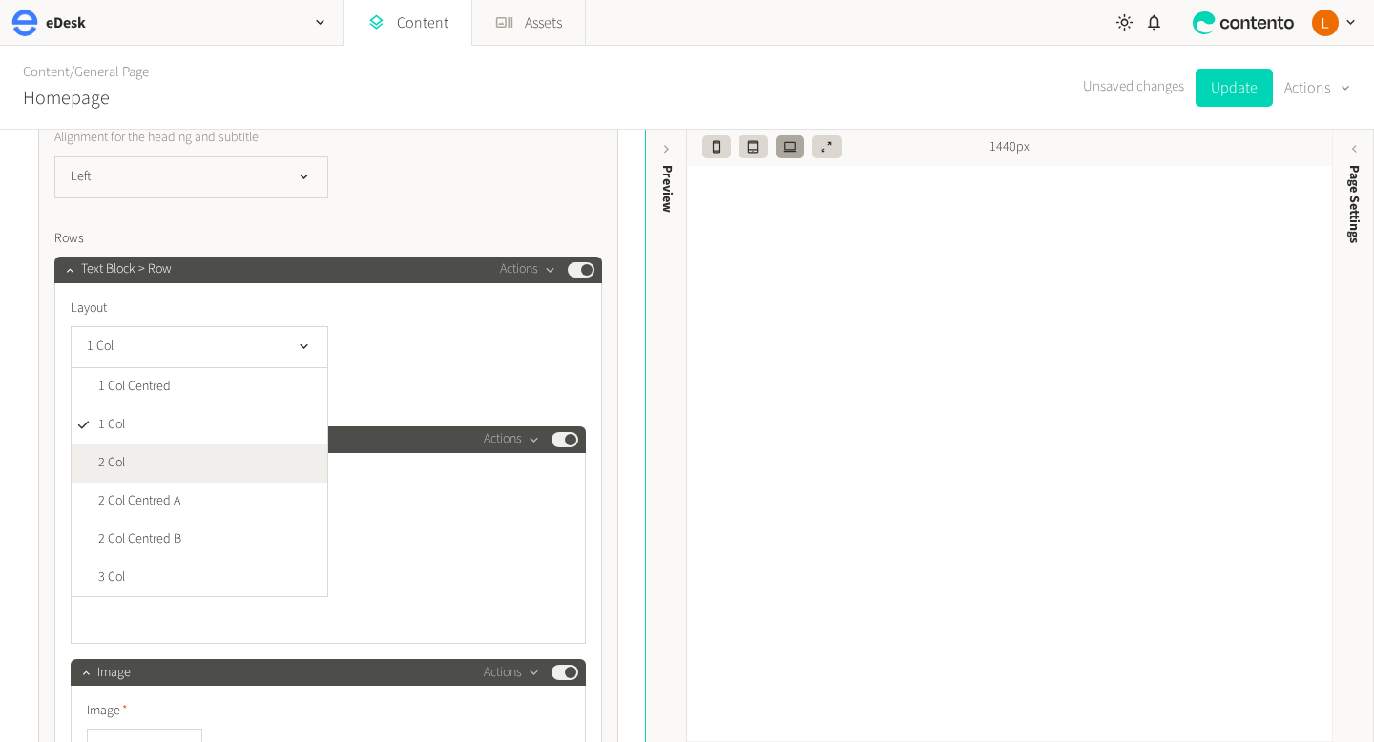
click at [250, 470] on li "2 Col" at bounding box center [200, 463] width 256 height 38
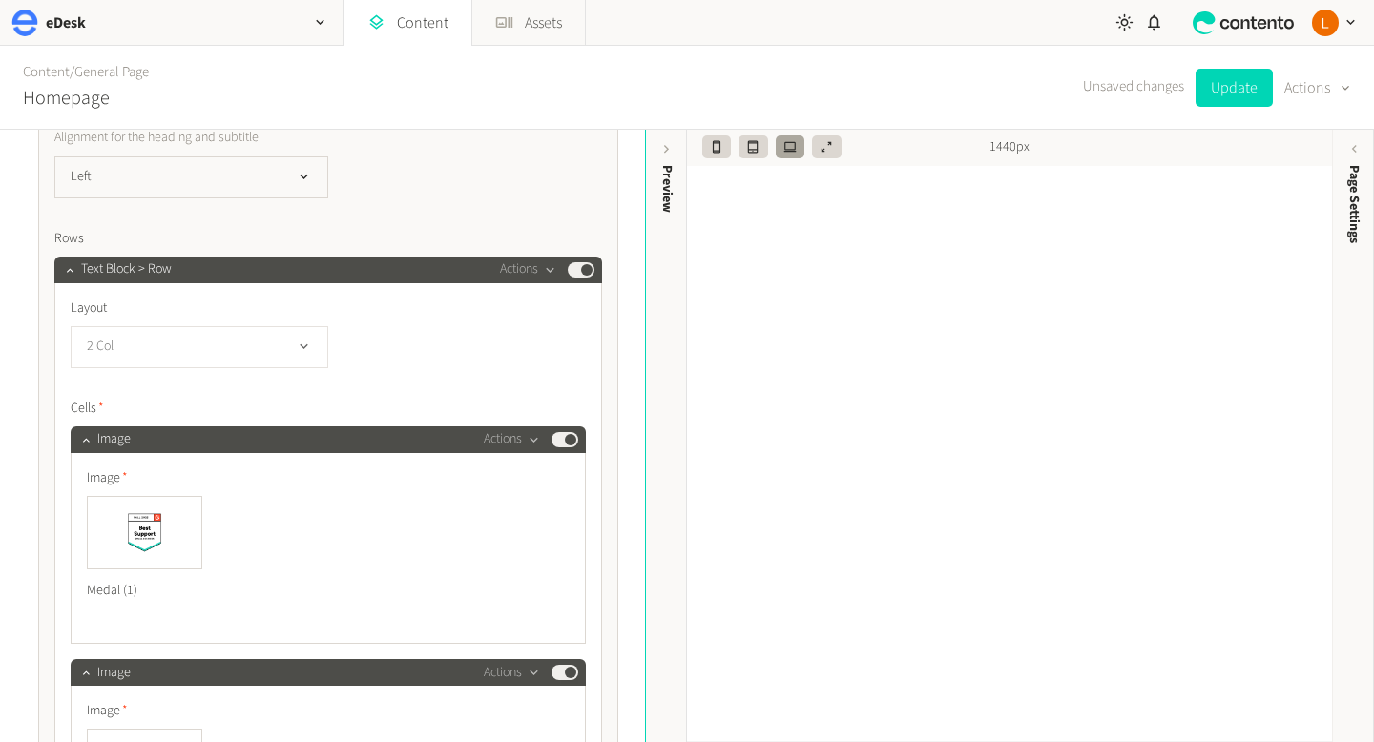
click at [305, 350] on icon "button" at bounding box center [304, 347] width 16 height 16
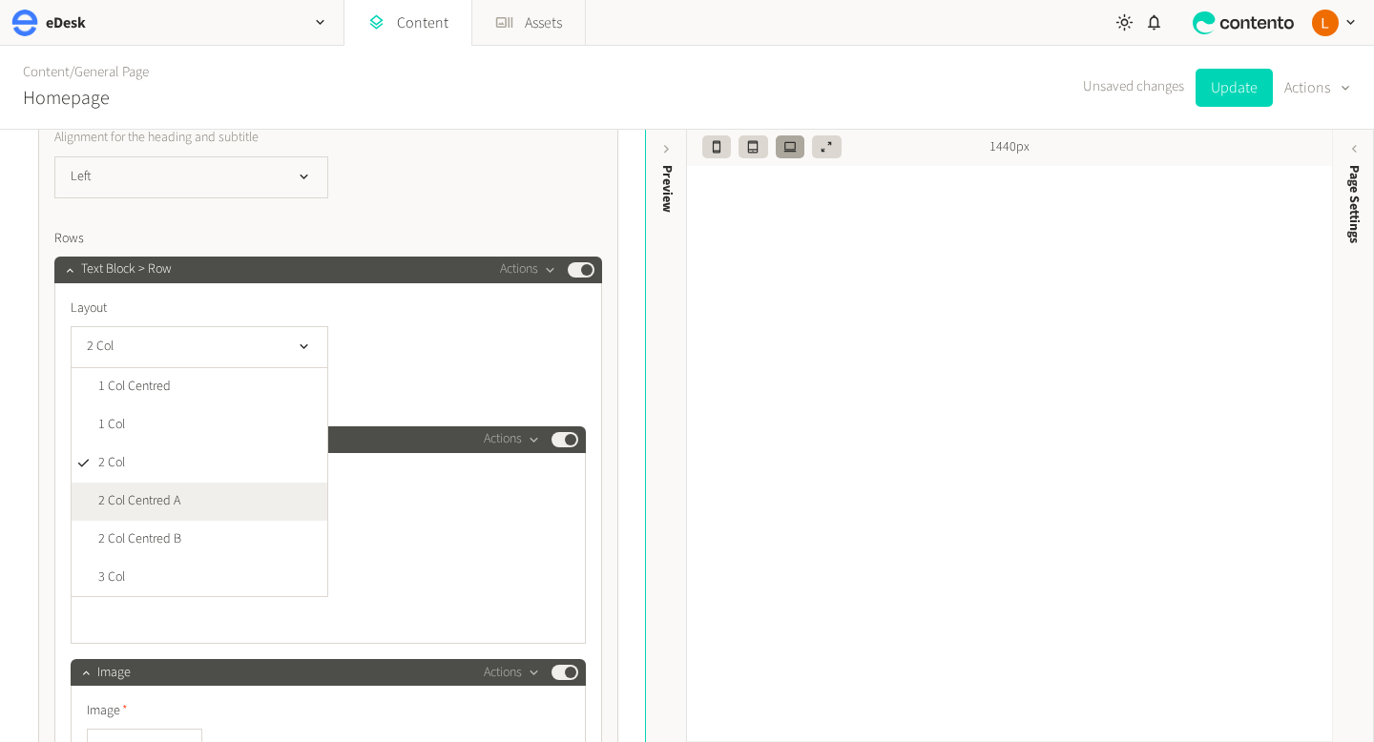
click at [260, 509] on li "2 Col Centred A" at bounding box center [200, 502] width 256 height 38
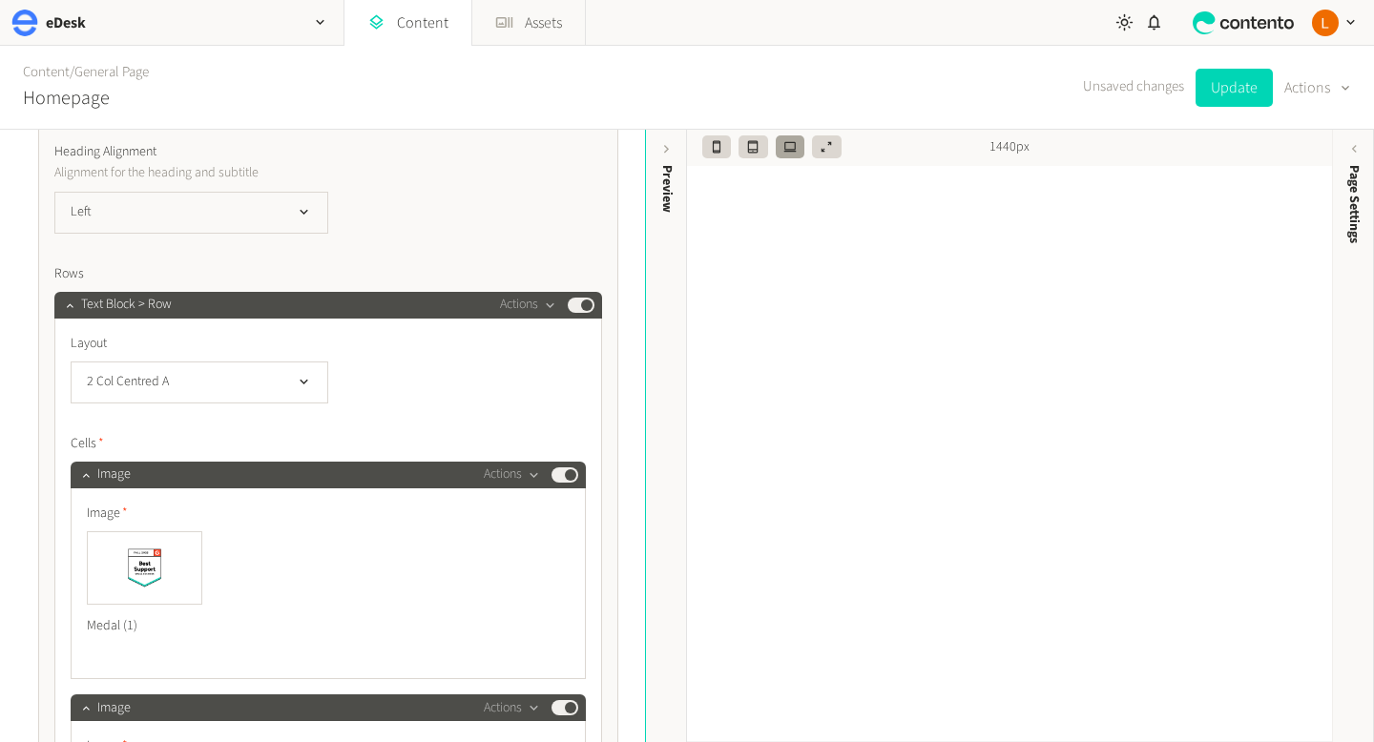
scroll to position [671, 0]
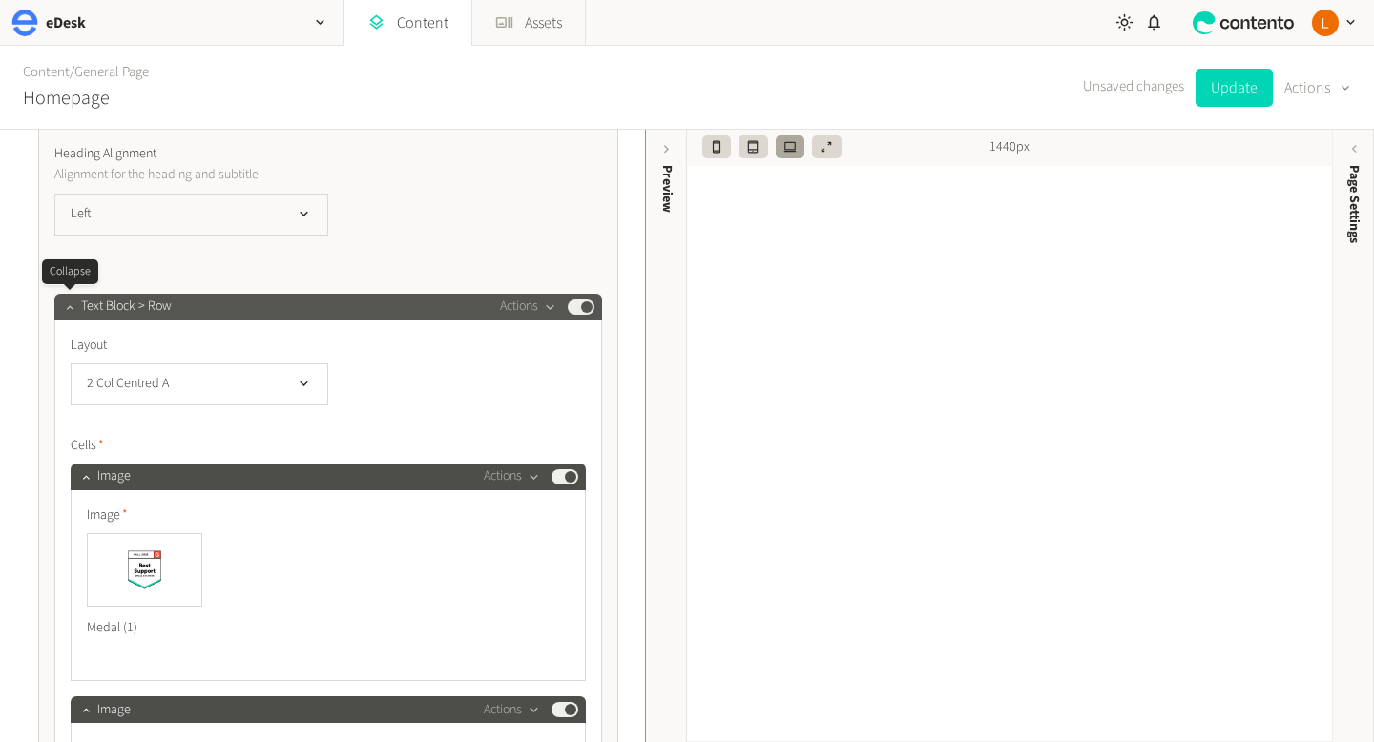
click at [69, 310] on icon "button" at bounding box center [69, 306] width 13 height 13
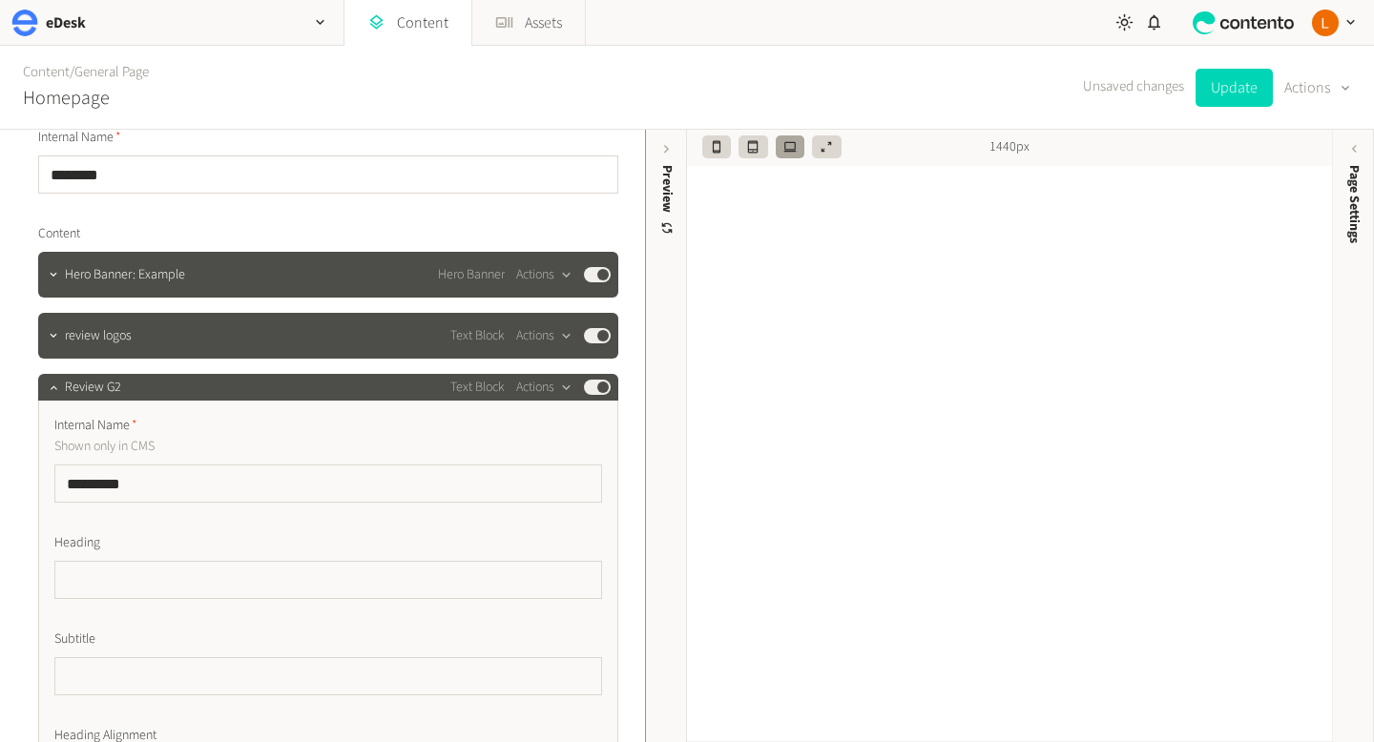
scroll to position [61, 0]
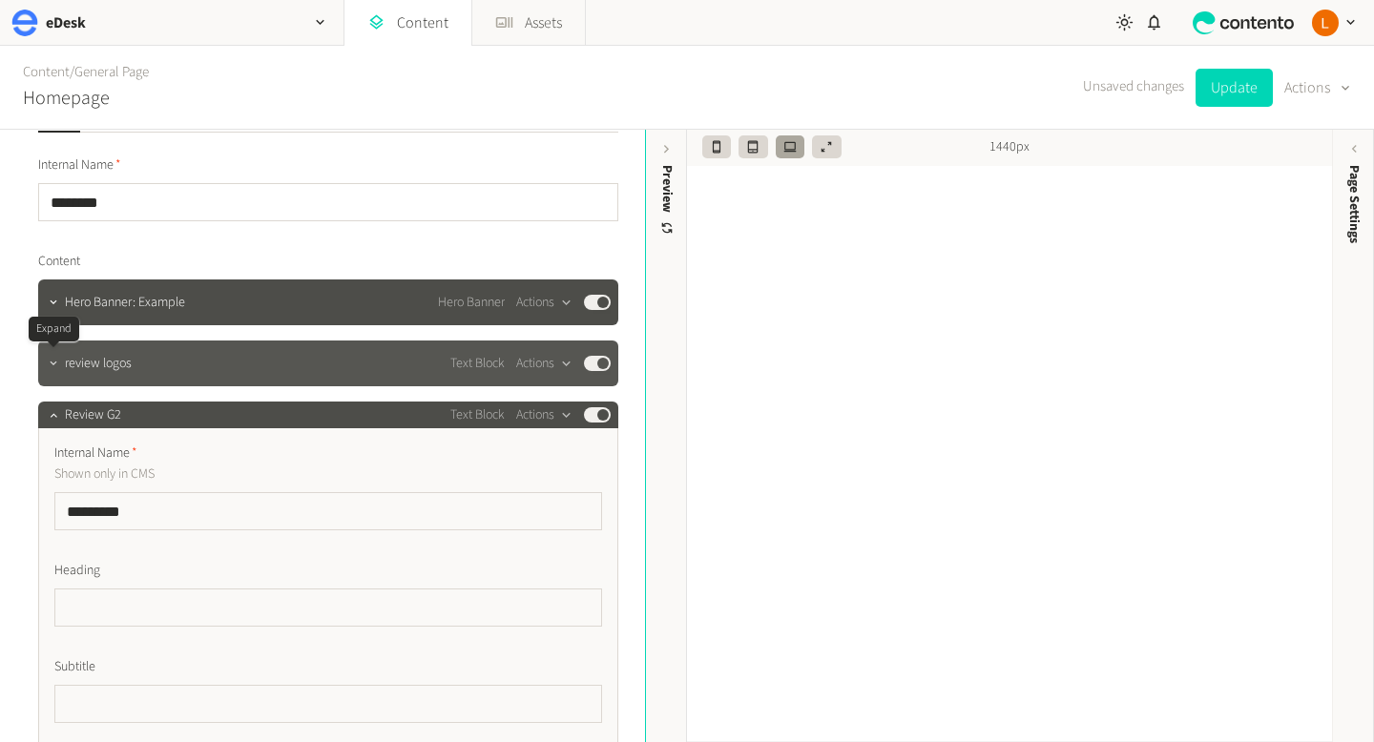
click at [52, 362] on icon "button" at bounding box center [53, 363] width 7 height 4
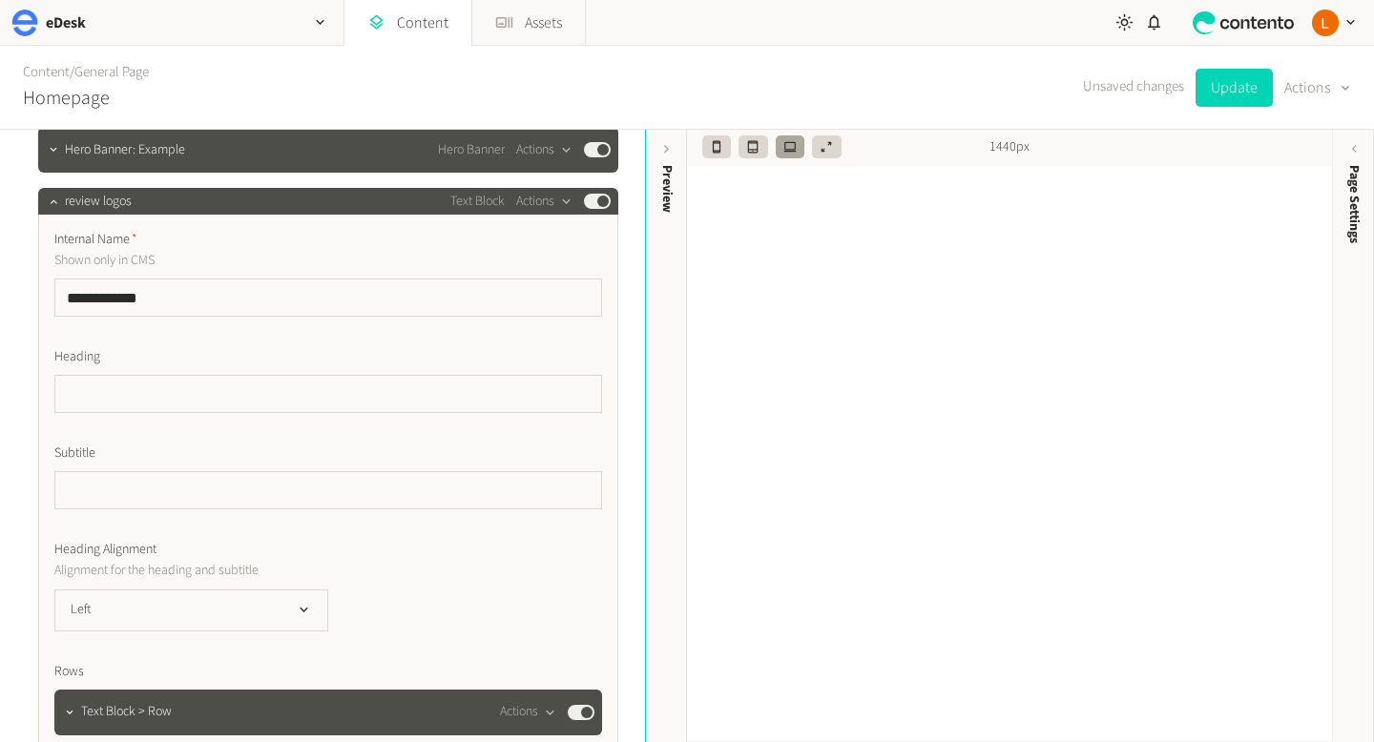
scroll to position [368, 0]
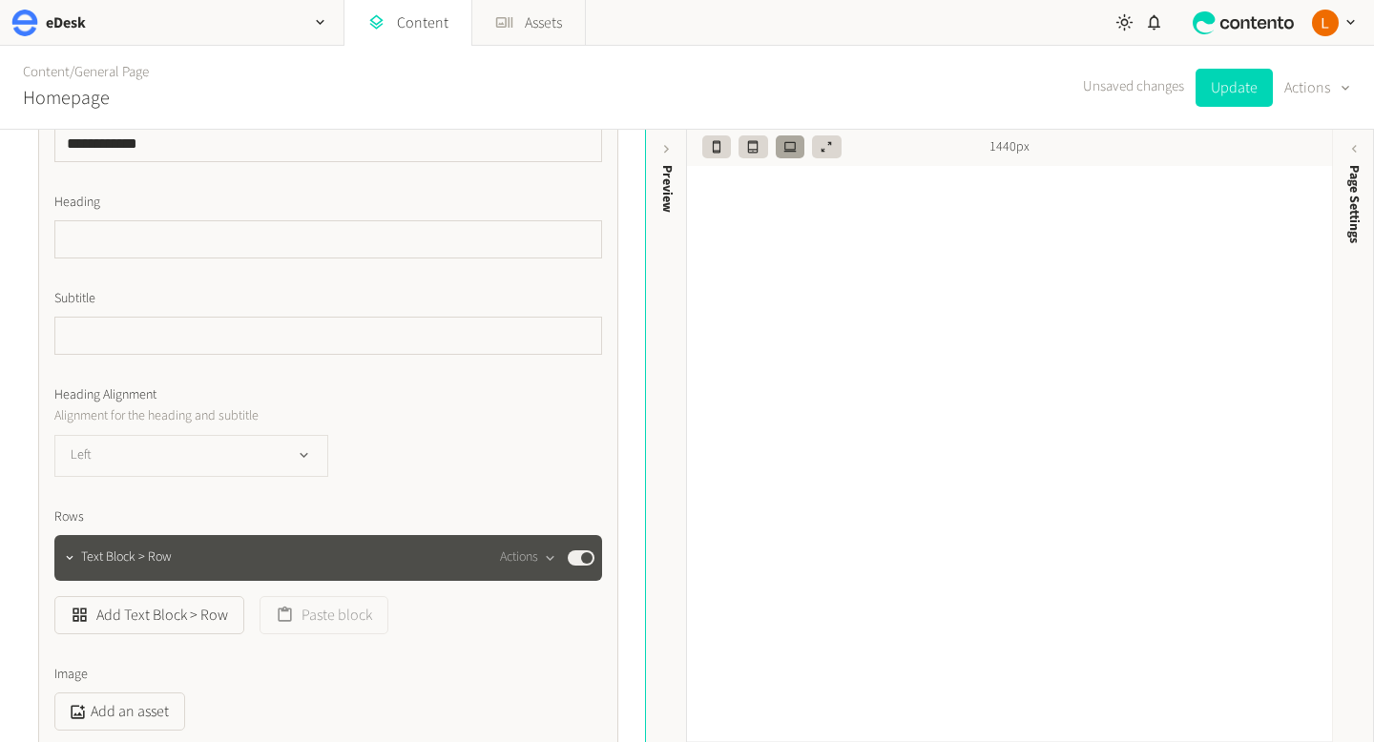
click at [309, 462] on icon "button" at bounding box center [304, 455] width 16 height 16
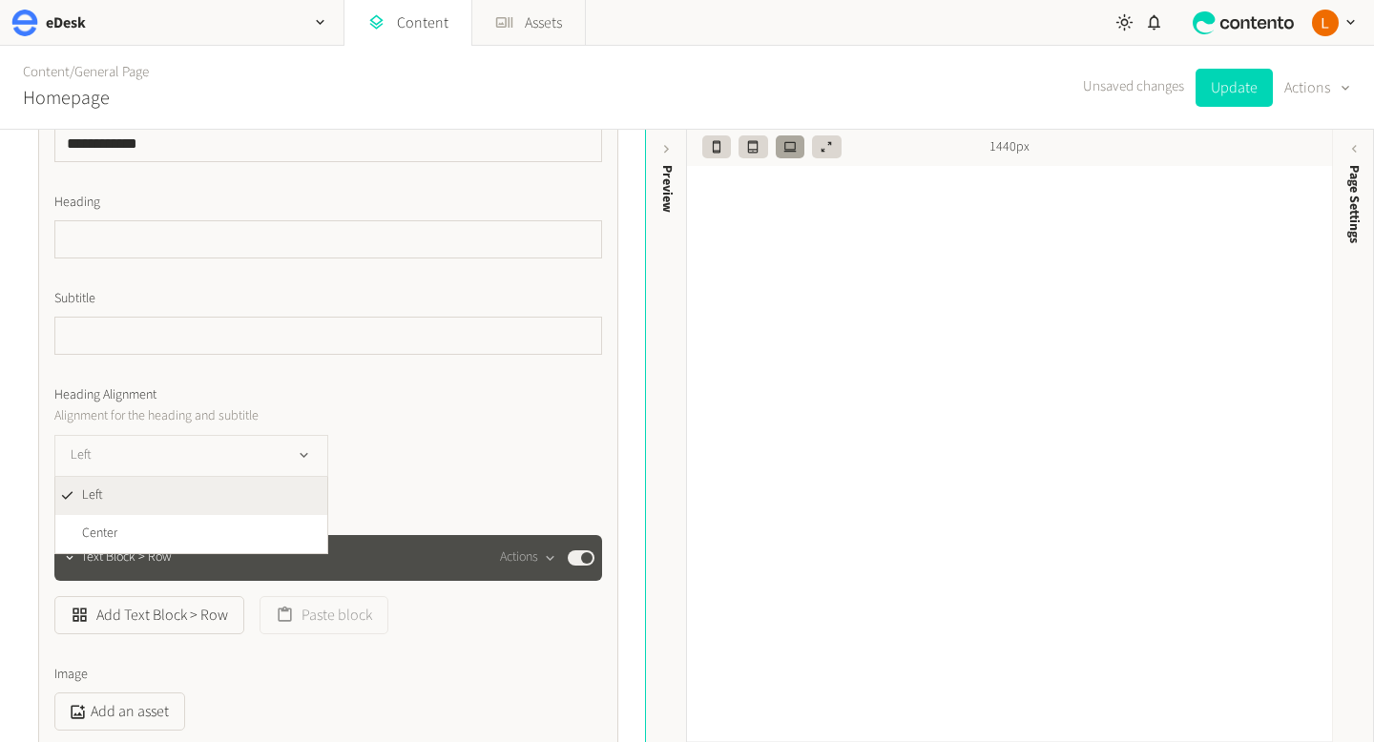
click at [309, 462] on icon "button" at bounding box center [304, 455] width 16 height 16
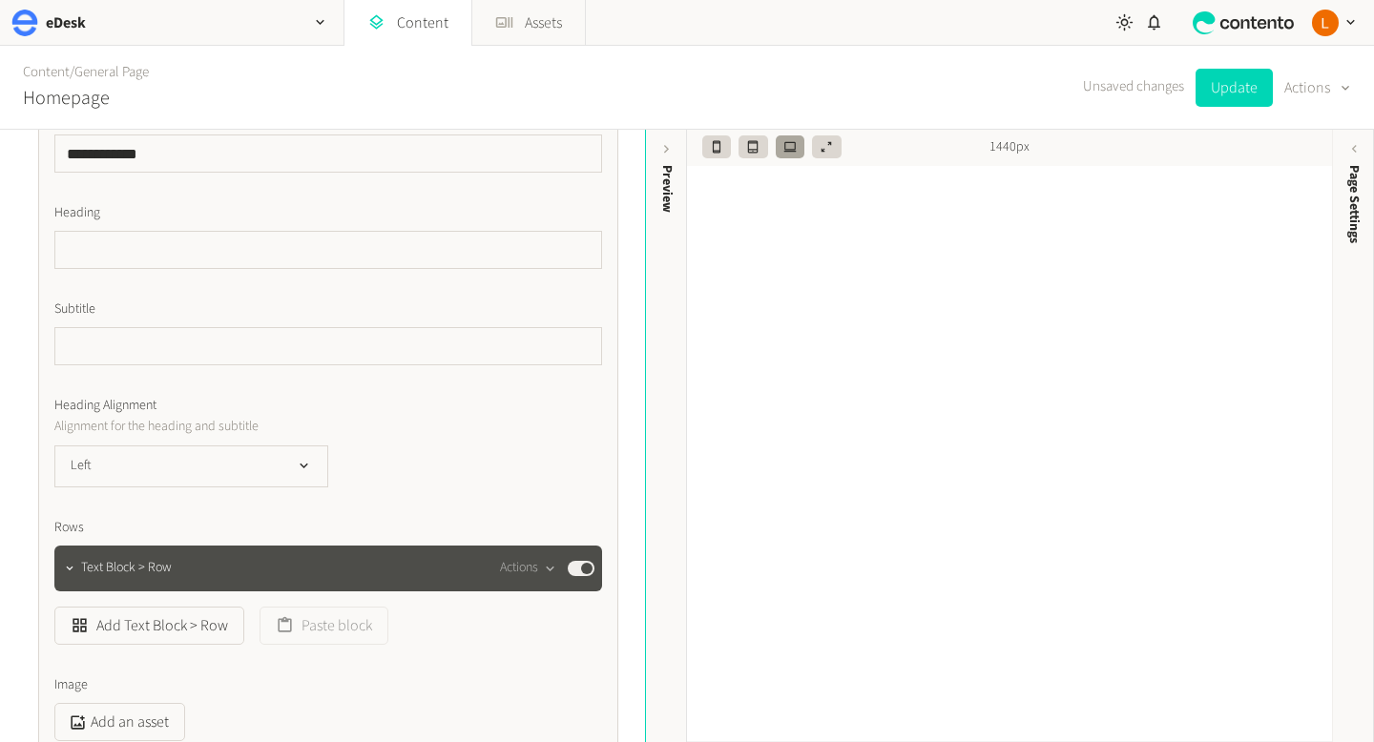
scroll to position [140, 0]
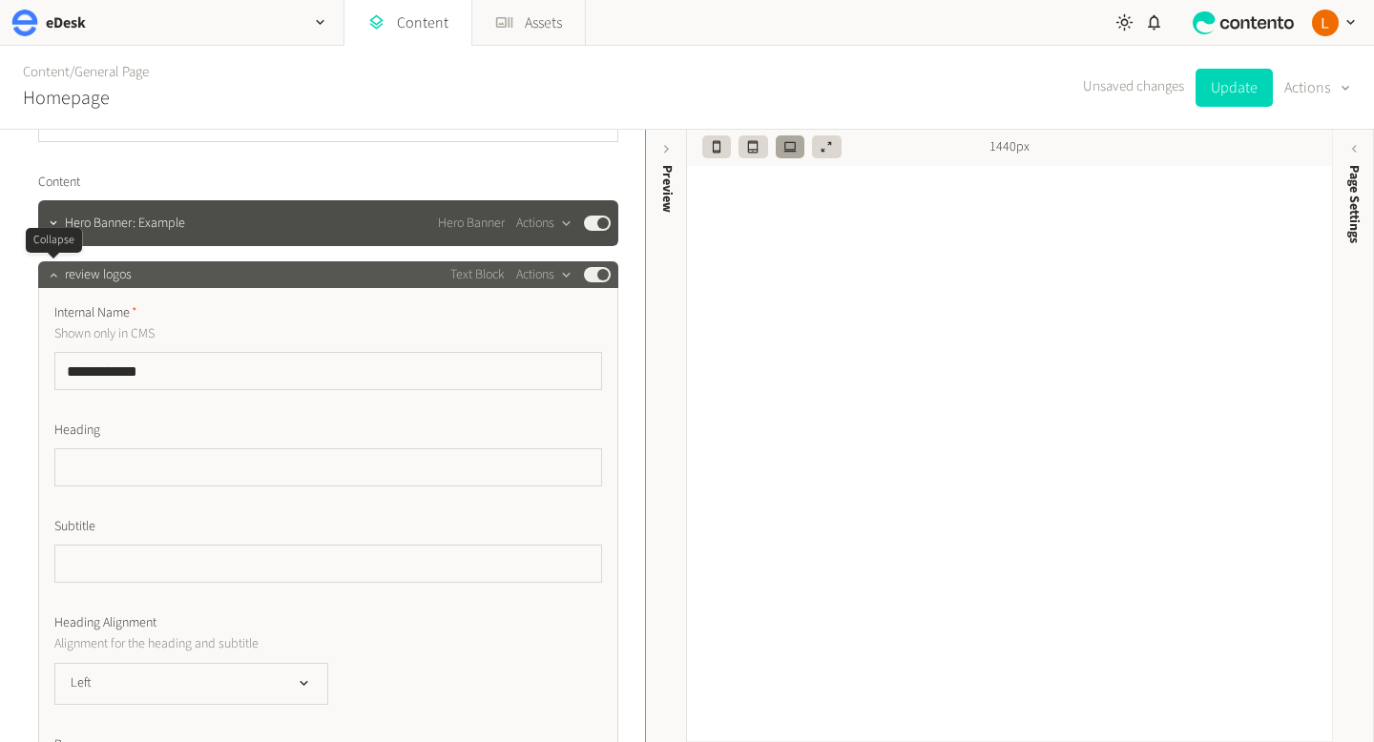
click at [53, 272] on icon "button" at bounding box center [53, 274] width 13 height 13
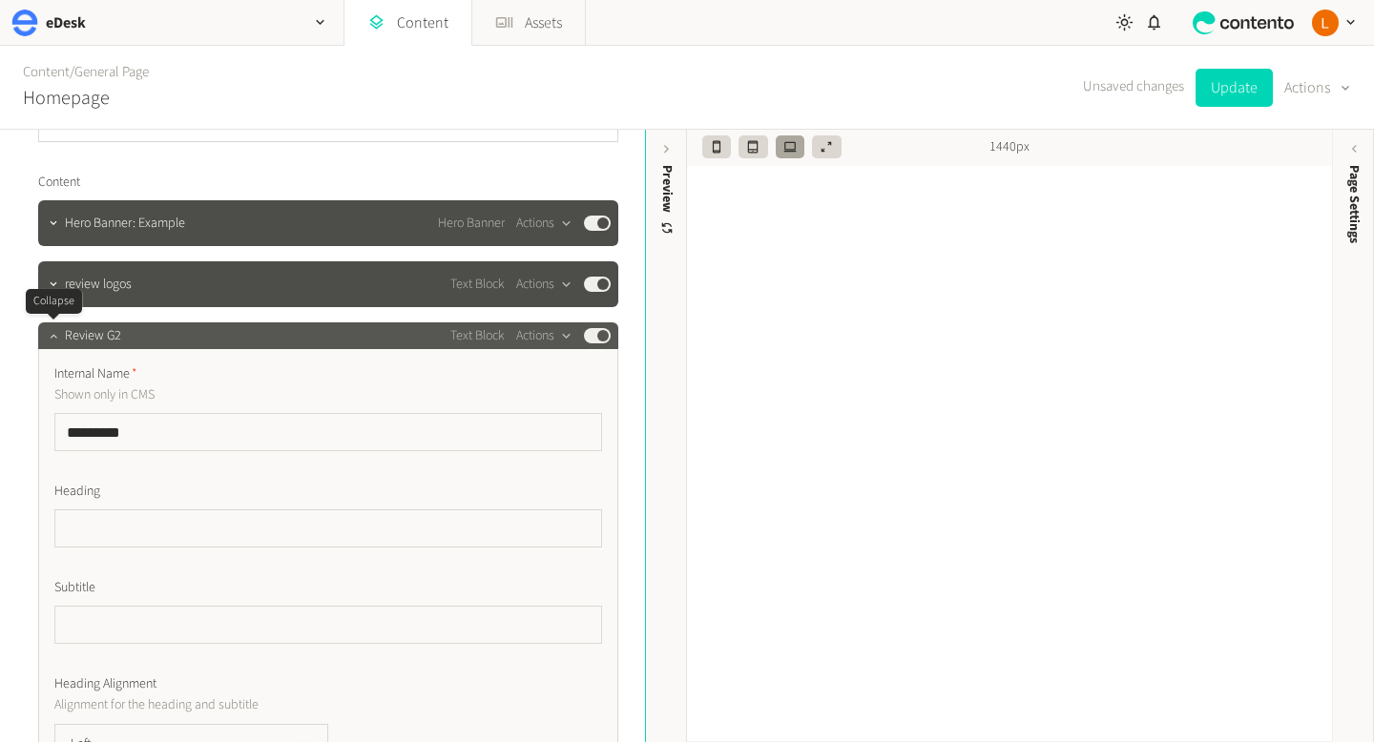
click at [58, 333] on icon "button" at bounding box center [53, 335] width 13 height 13
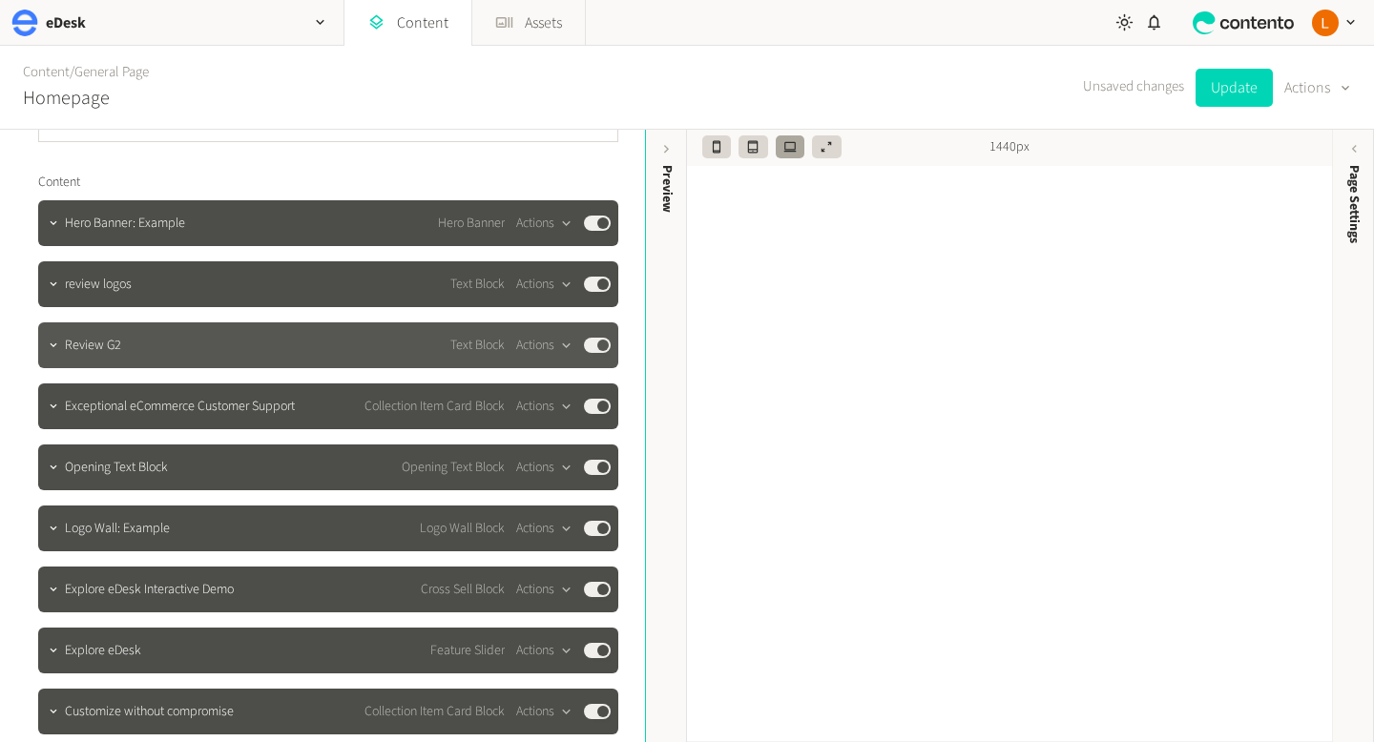
click at [603, 347] on button "Published" at bounding box center [597, 345] width 27 height 15
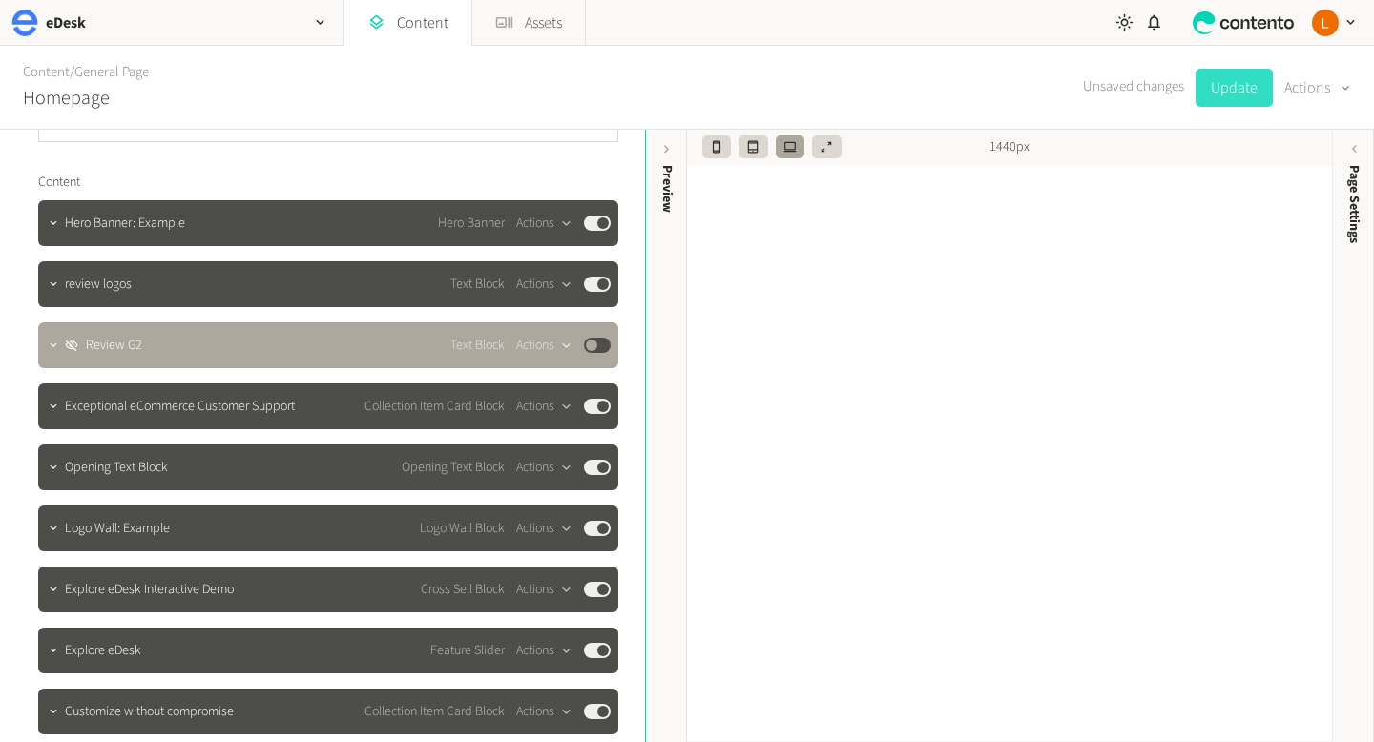
click at [1228, 91] on button "Update" at bounding box center [1233, 88] width 77 height 38
click at [428, 26] on link "Content" at bounding box center [407, 23] width 127 height 46
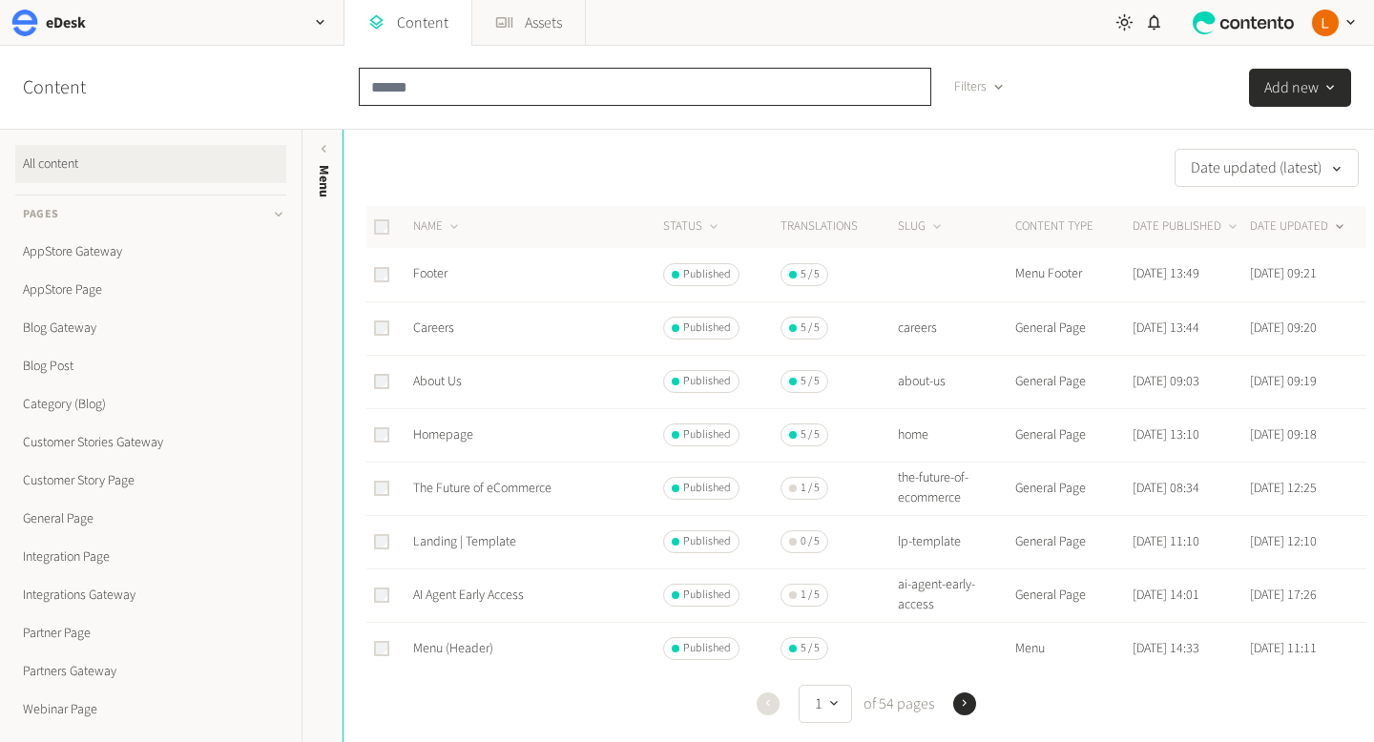
click at [499, 92] on input "text" at bounding box center [645, 87] width 572 height 38
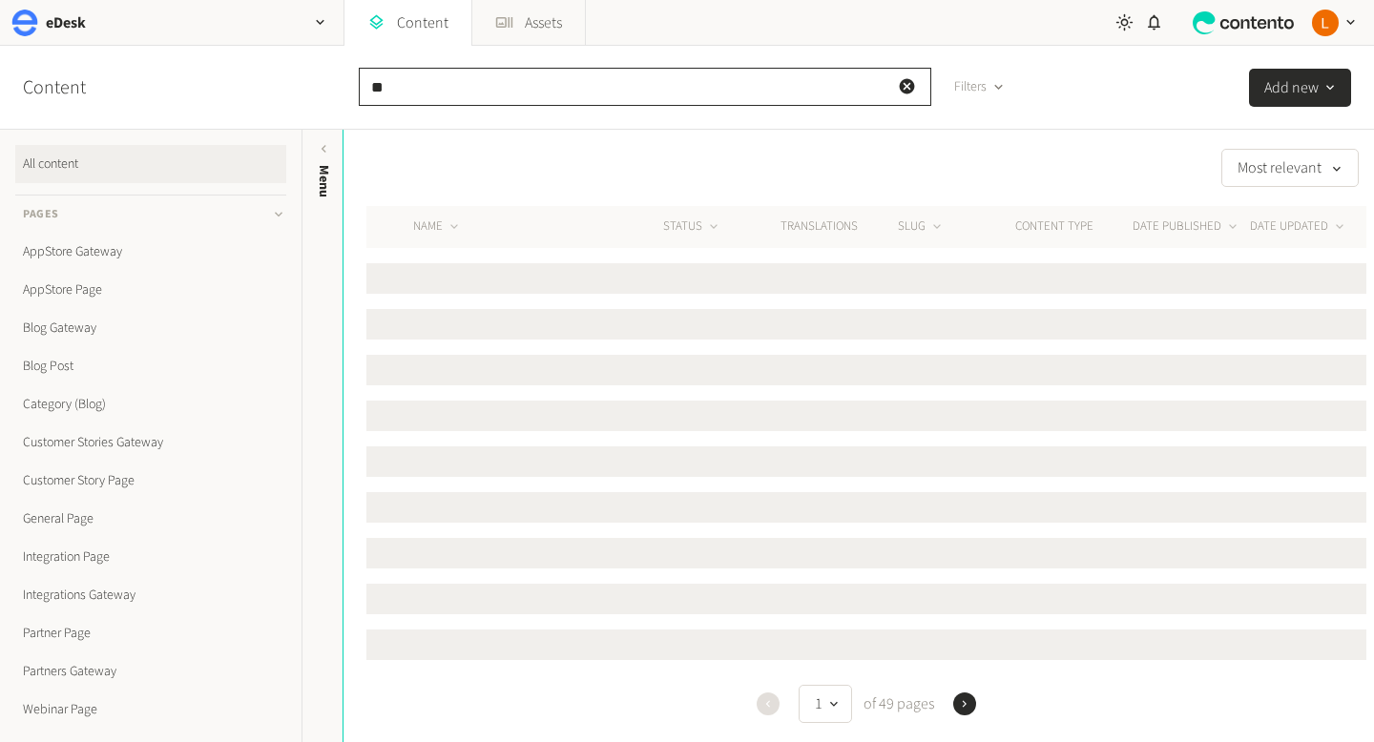
type input "*"
type input "*******"
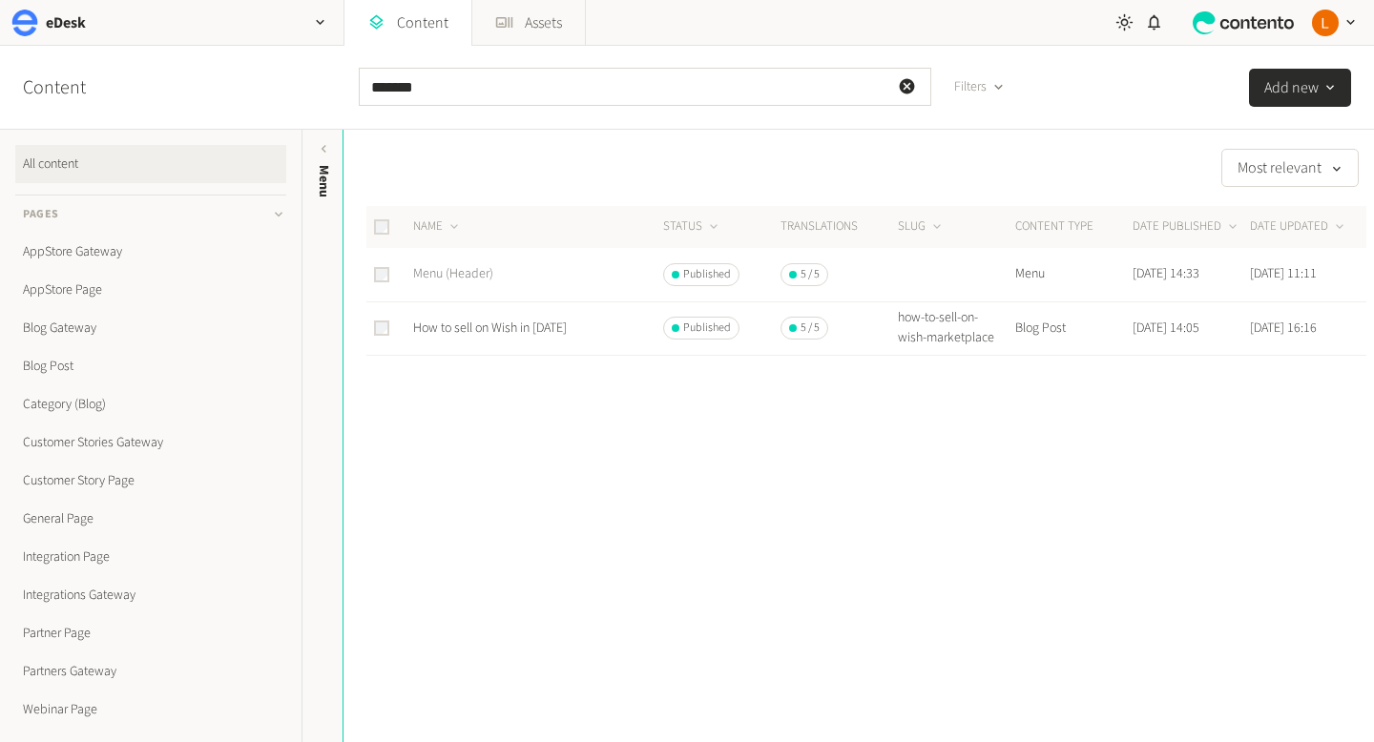
click at [450, 272] on link "Menu (Header)" at bounding box center [453, 273] width 80 height 19
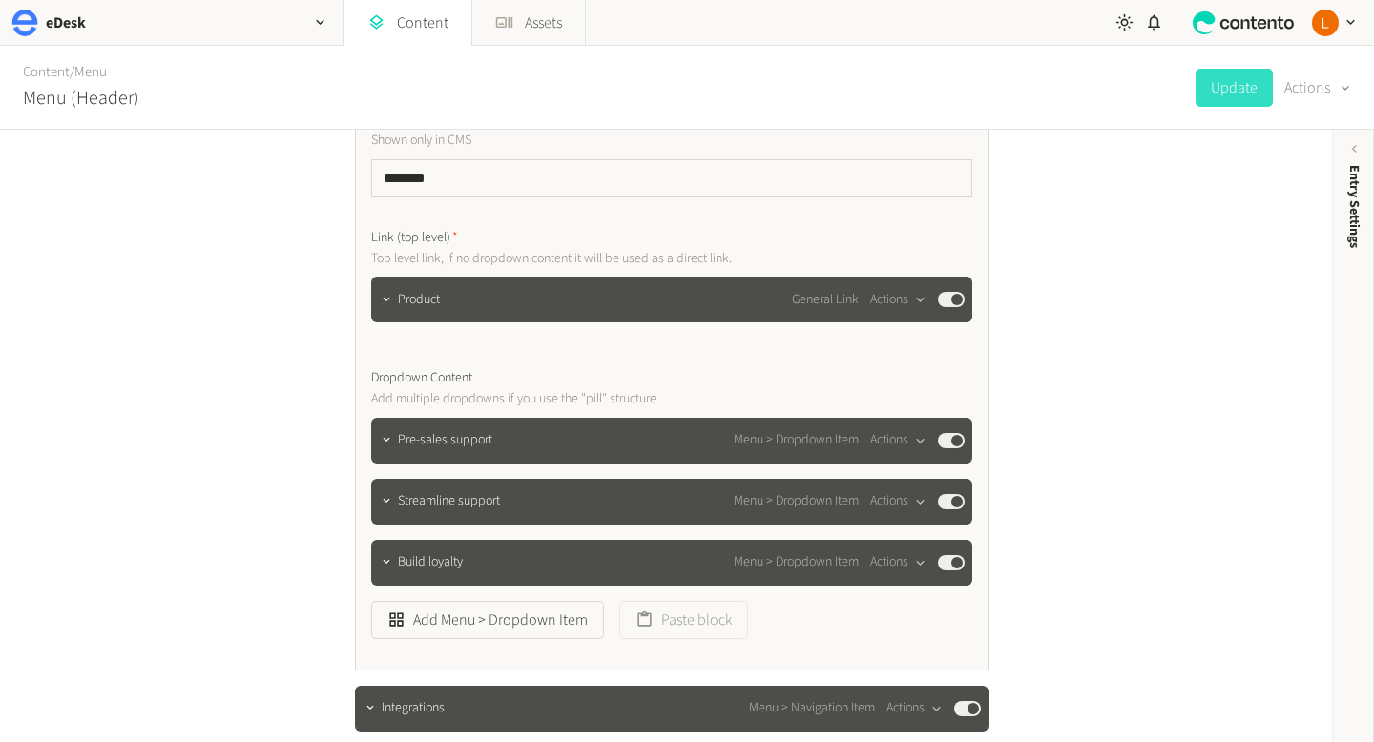
scroll to position [494, 0]
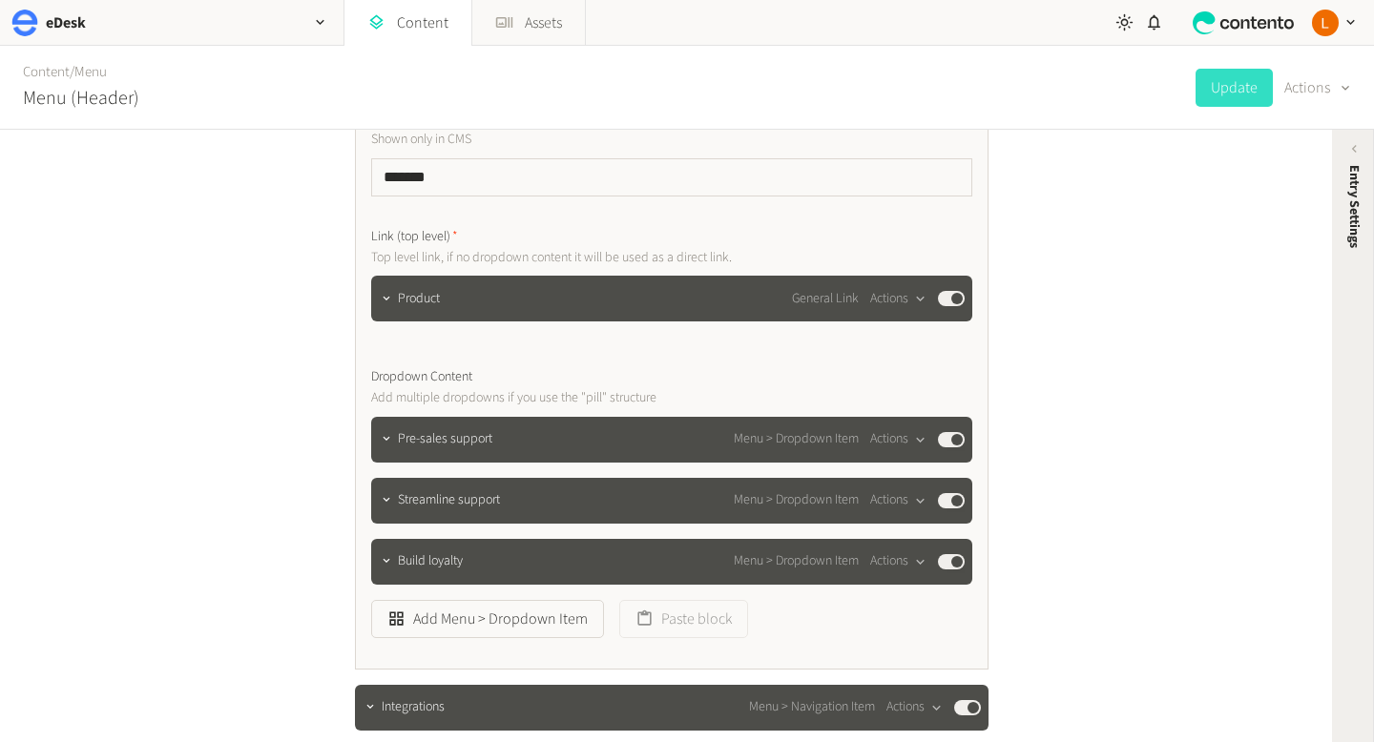
click at [1356, 151] on icon at bounding box center [1354, 149] width 16 height 16
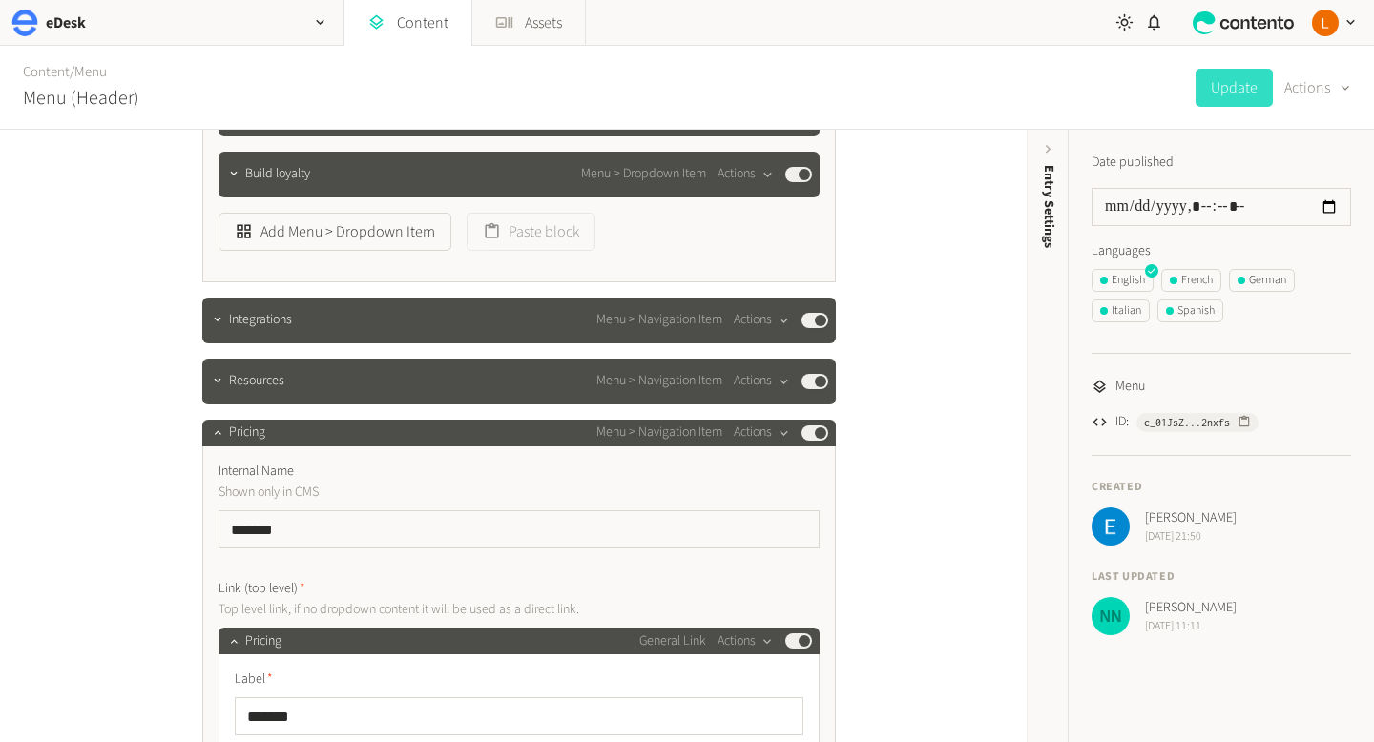
scroll to position [885, 0]
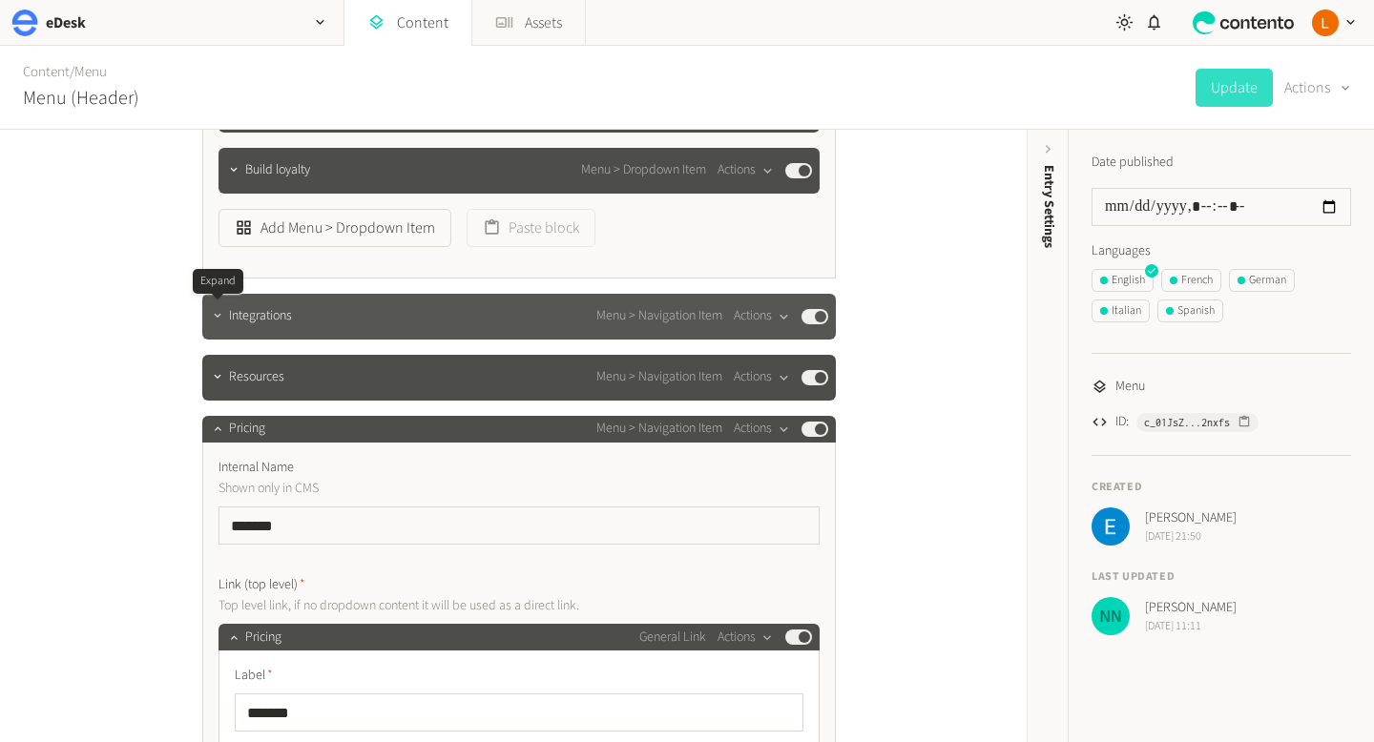
click at [221, 322] on icon "button" at bounding box center [217, 315] width 13 height 13
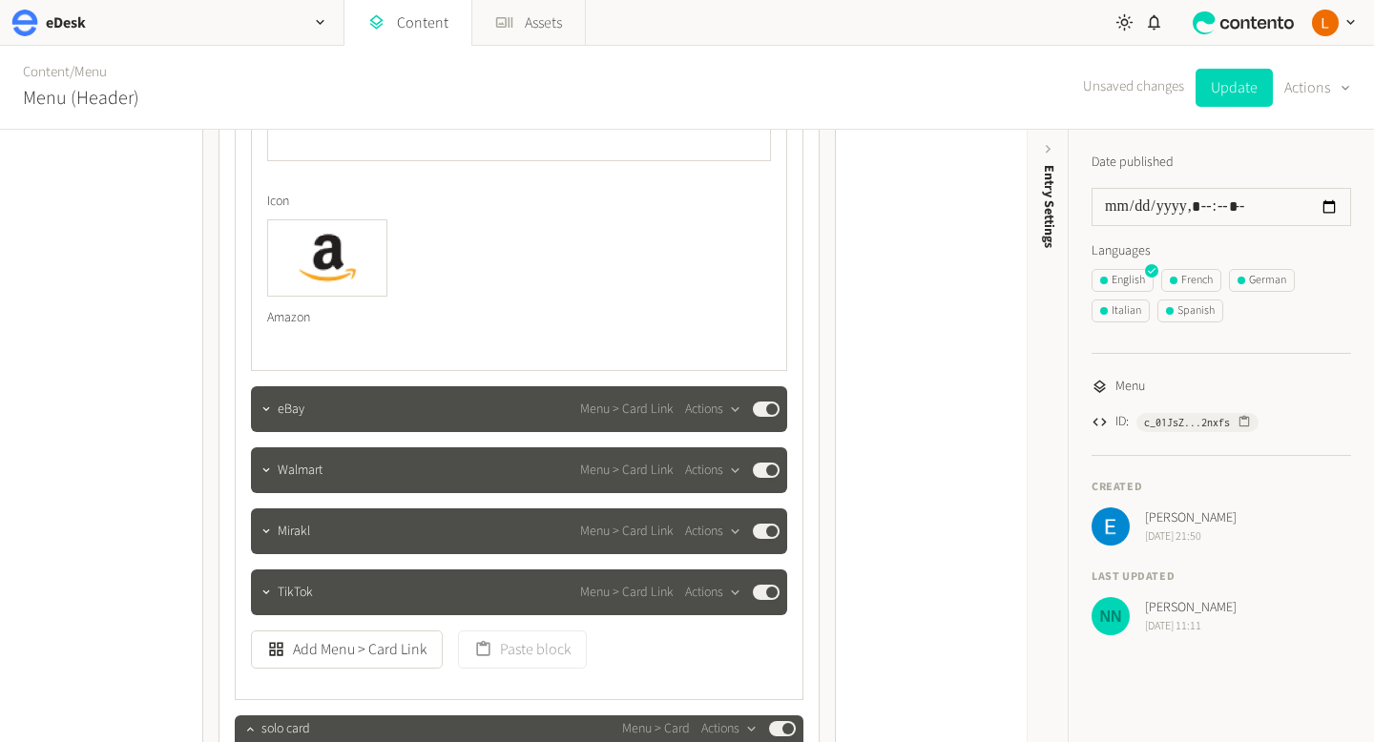
scroll to position [2456, 0]
